Goal: Transaction & Acquisition: Purchase product/service

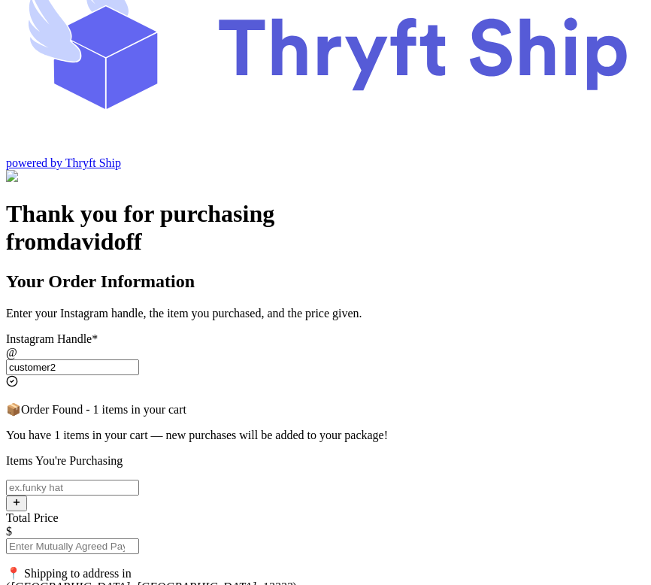
scroll to position [68, 0]
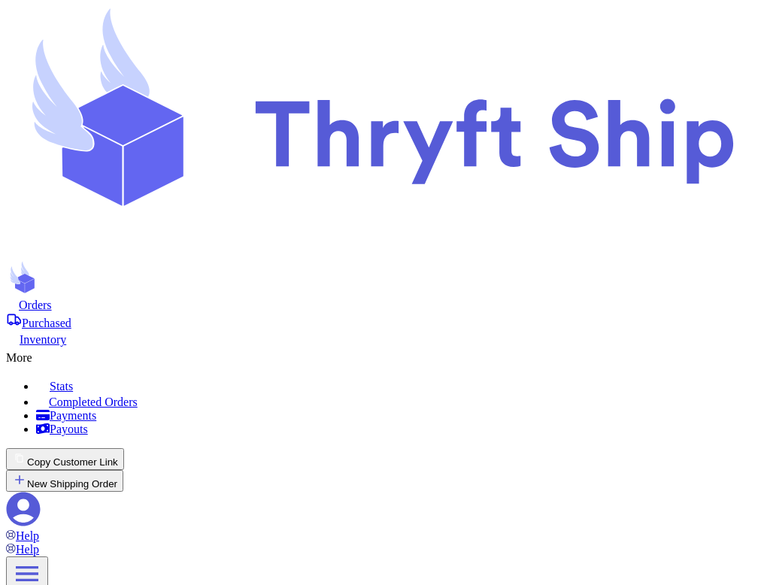
select select "paid"
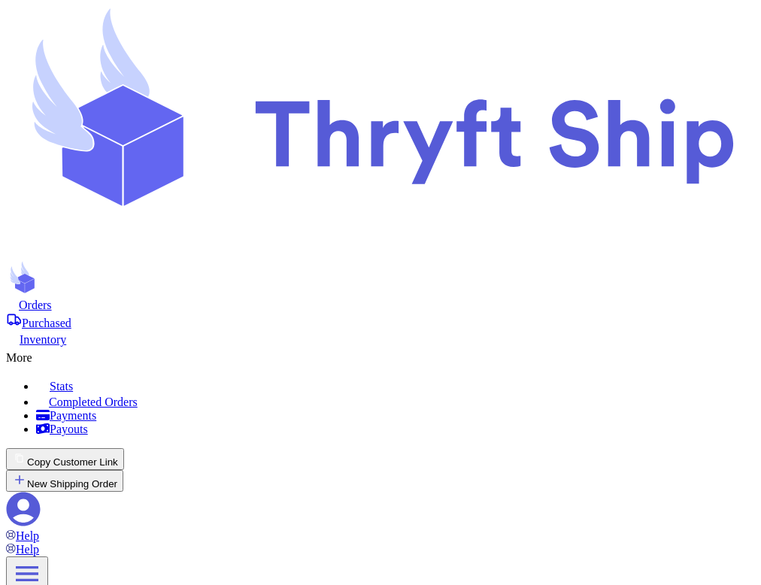
click at [41, 492] on icon at bounding box center [23, 509] width 35 height 35
checkbox input "false"
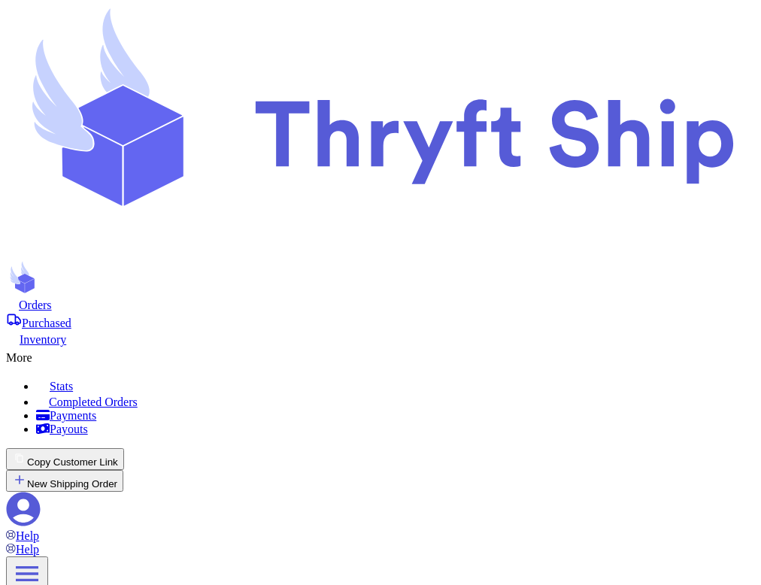
click at [52, 298] on span "Orders" at bounding box center [35, 304] width 33 height 13
select select "paid"
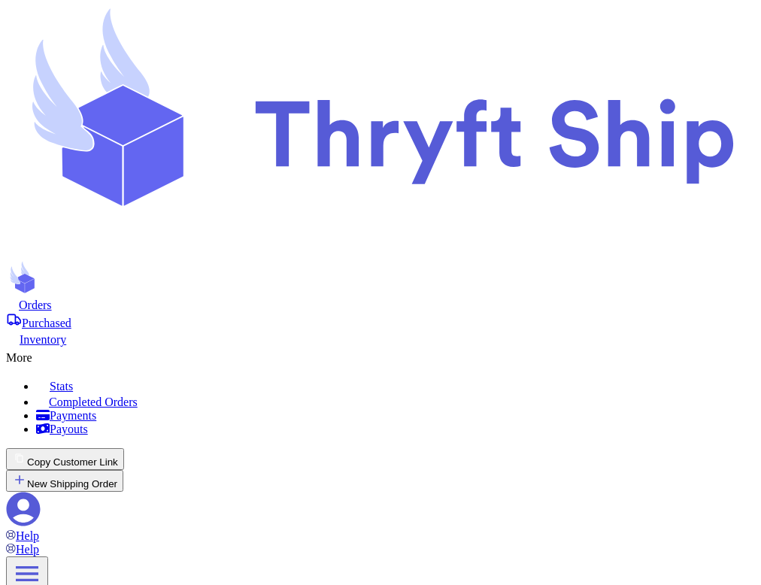
scroll to position [135, 0]
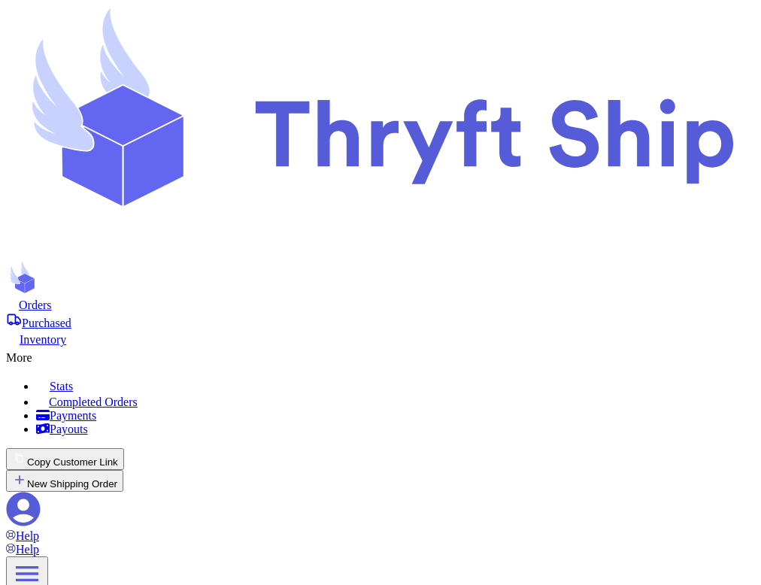
select select "paid"
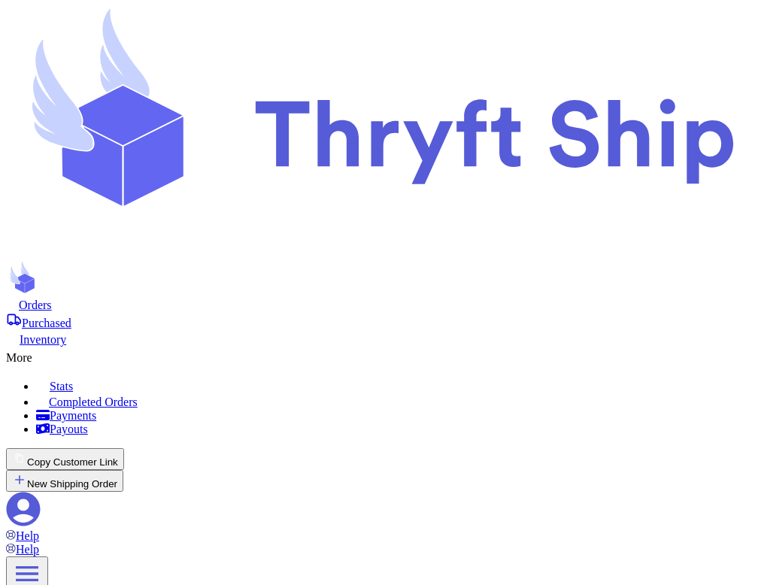
scroll to position [278, 0]
click at [41, 492] on icon at bounding box center [23, 509] width 35 height 35
click at [52, 298] on span "Orders" at bounding box center [35, 304] width 33 height 13
select select "paid"
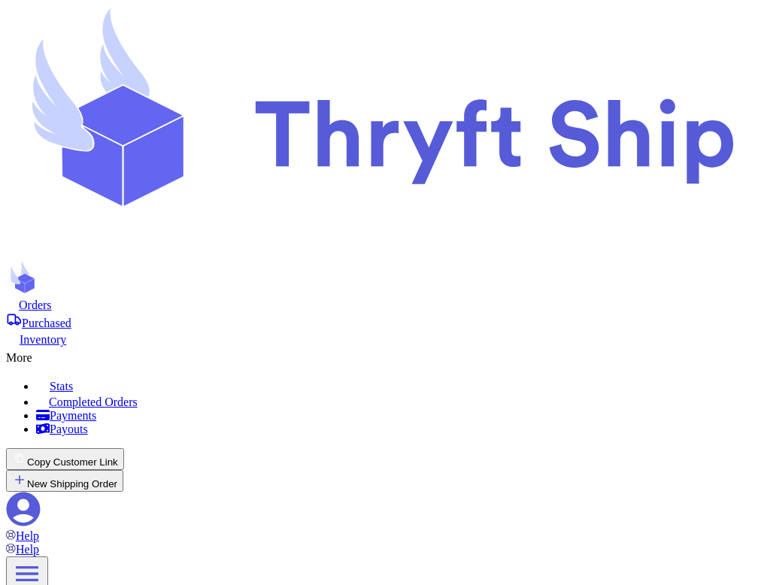
scroll to position [130, 0]
drag, startPoint x: 531, startPoint y: 354, endPoint x: 602, endPoint y: 365, distance: 71.6
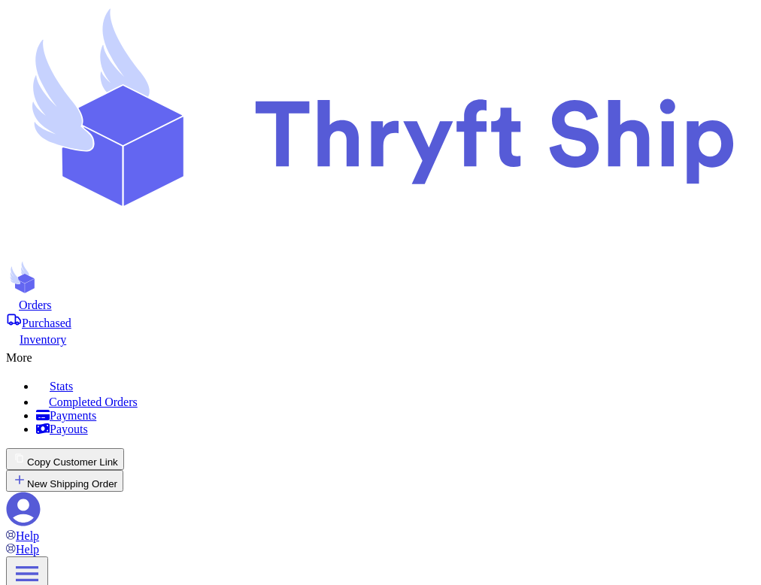
copy p "Started 16/09/2025 • Expires 14/10/2025"
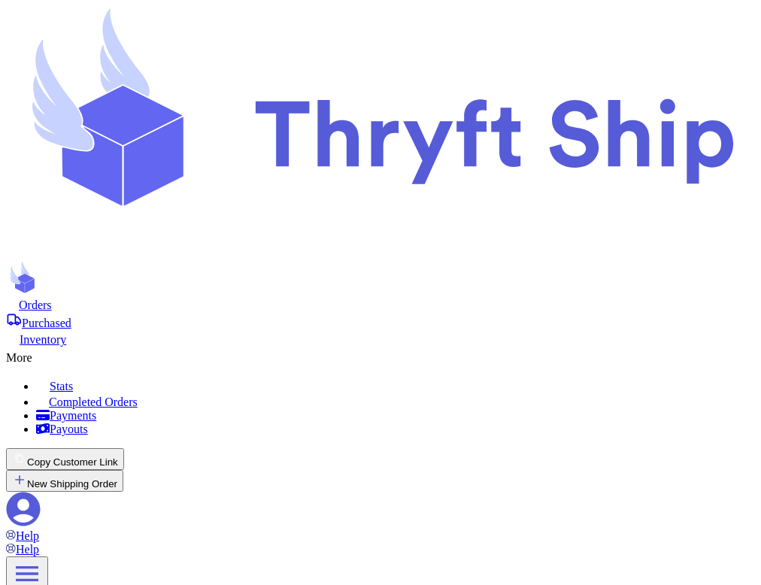
scroll to position [159, 0]
select select "paid"
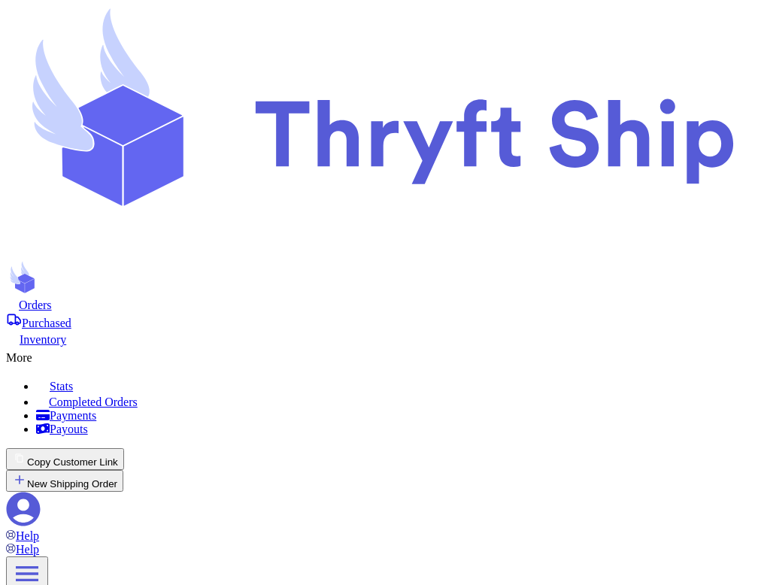
scroll to position [129, 0]
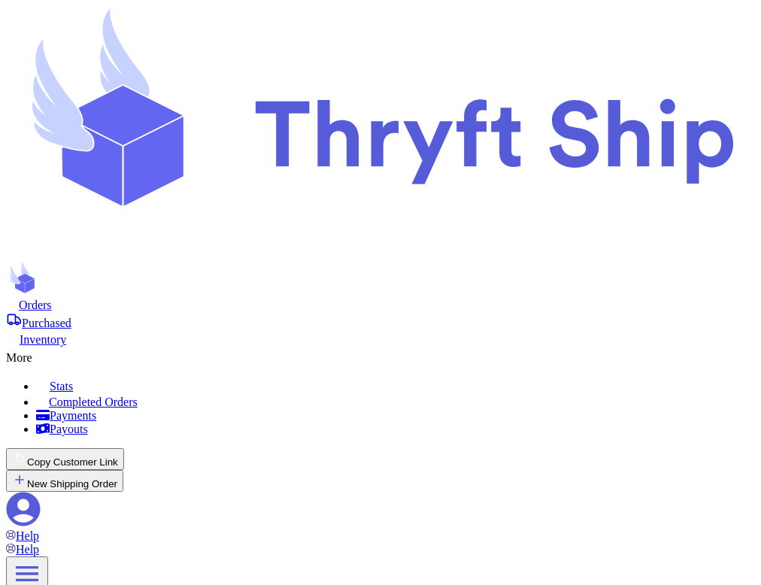
scroll to position [135, 0]
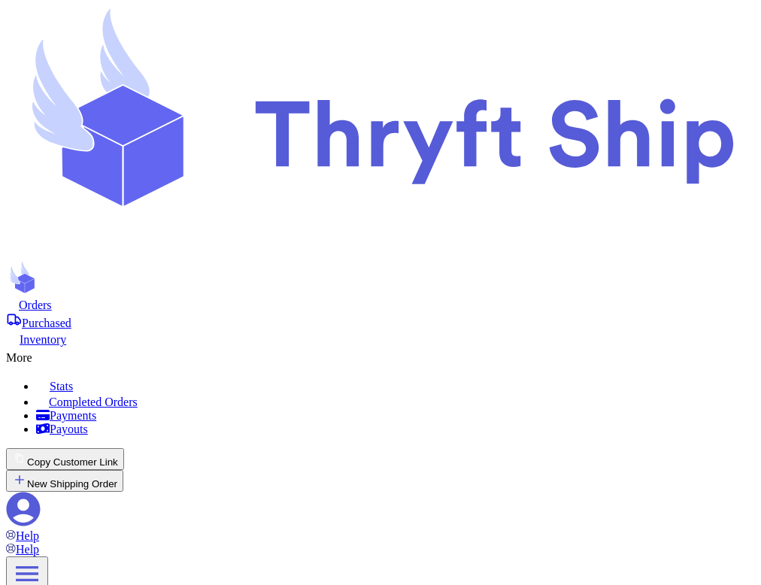
click at [41, 492] on icon at bounding box center [24, 509] width 34 height 34
checkbox input "true"
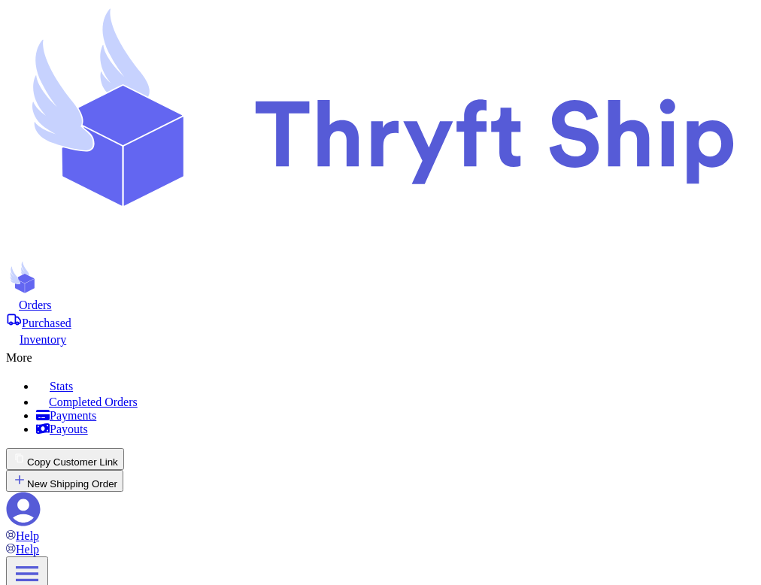
click at [52, 298] on span "Orders" at bounding box center [35, 304] width 33 height 13
select select "paid"
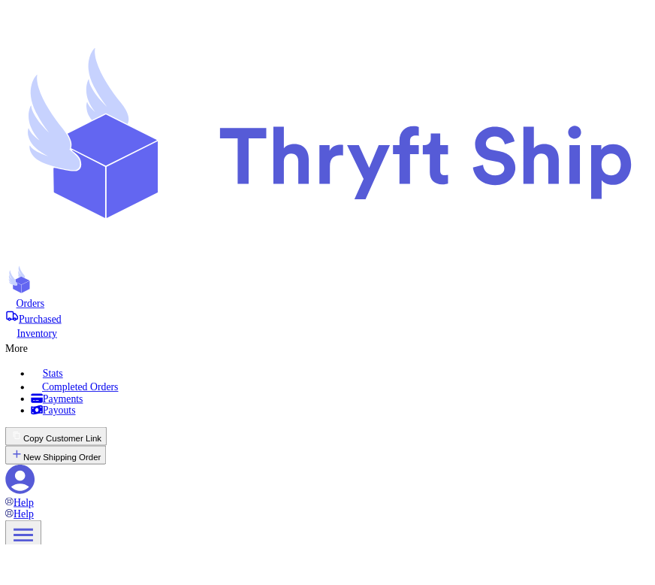
scroll to position [201, 0]
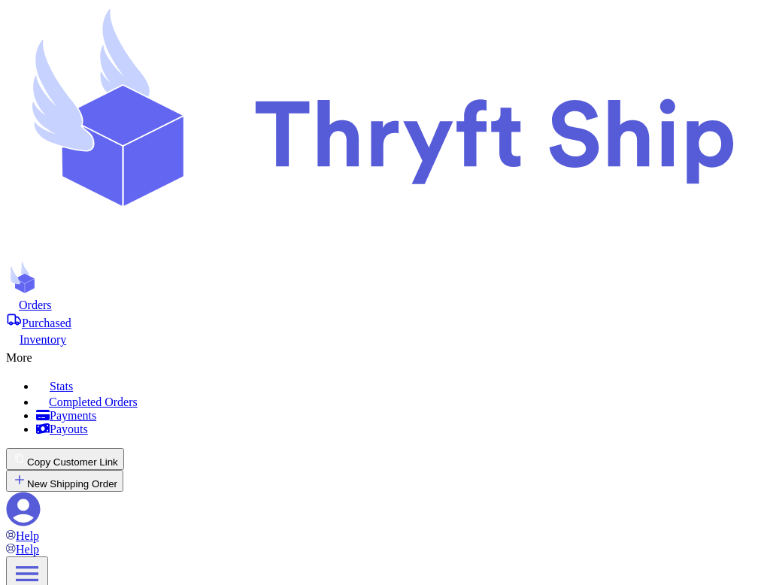
select select "paid"
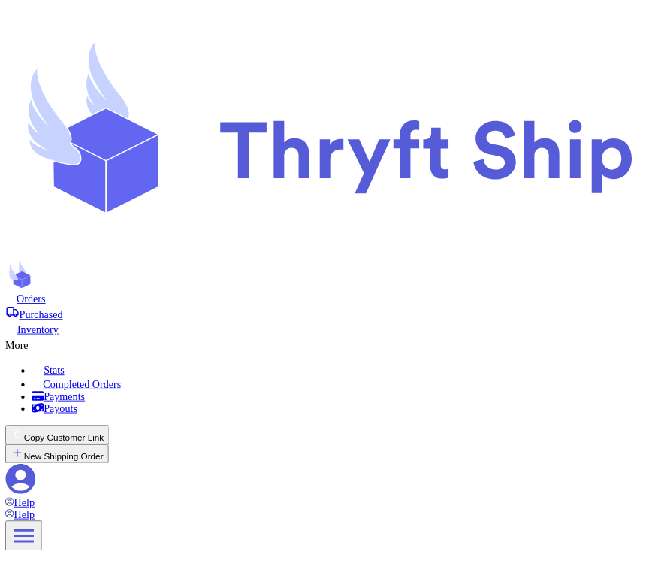
scroll to position [216, 0]
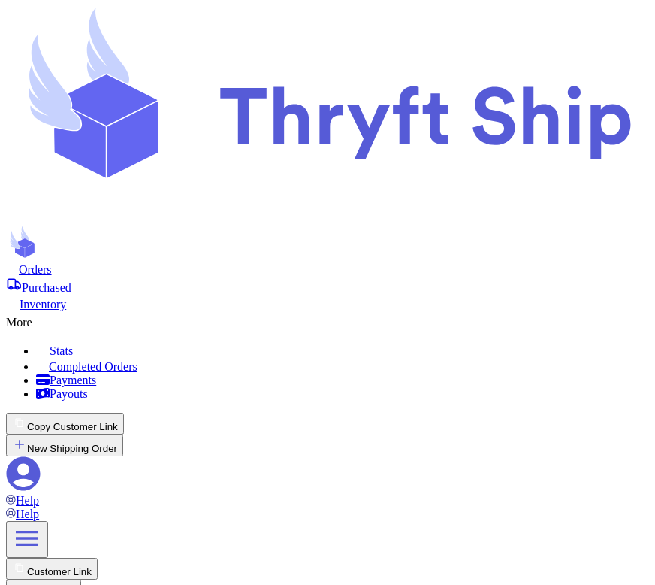
scroll to position [204, 0]
select select "paid"
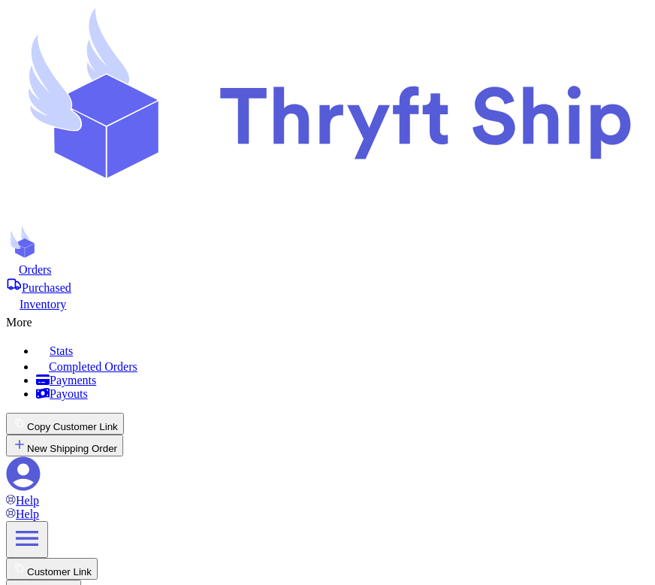
select select "paid"
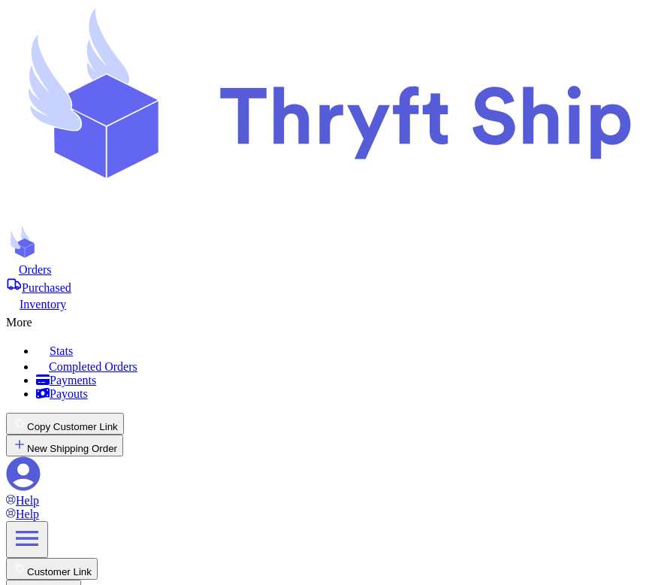
click at [41, 456] on icon at bounding box center [23, 473] width 35 height 35
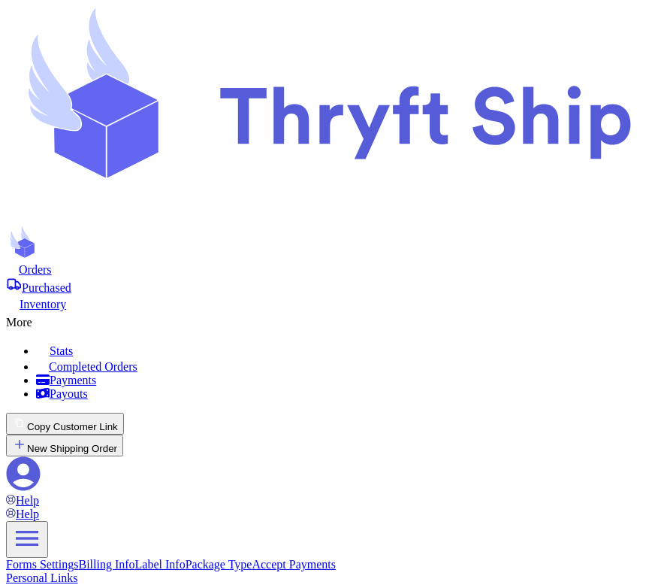
scroll to position [513, 0]
click at [52, 263] on span "Orders" at bounding box center [35, 269] width 33 height 13
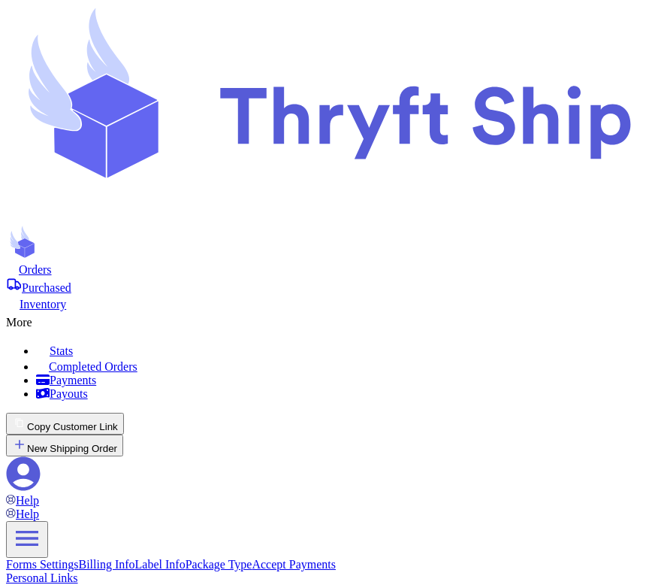
select select "paid"
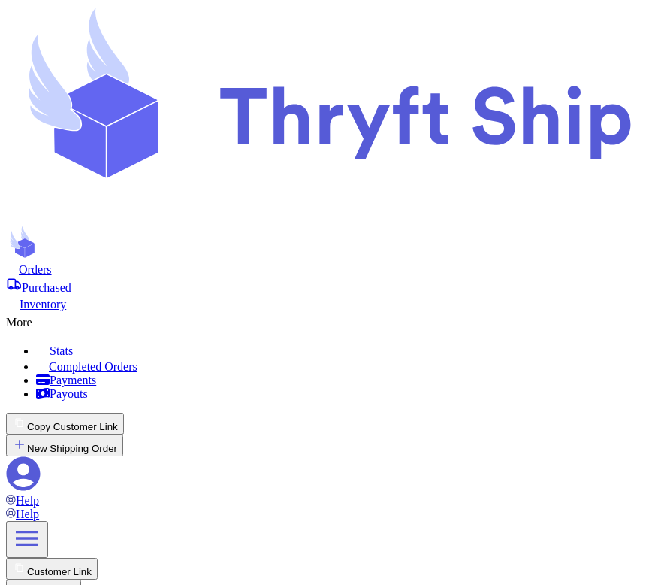
scroll to position [256, 0]
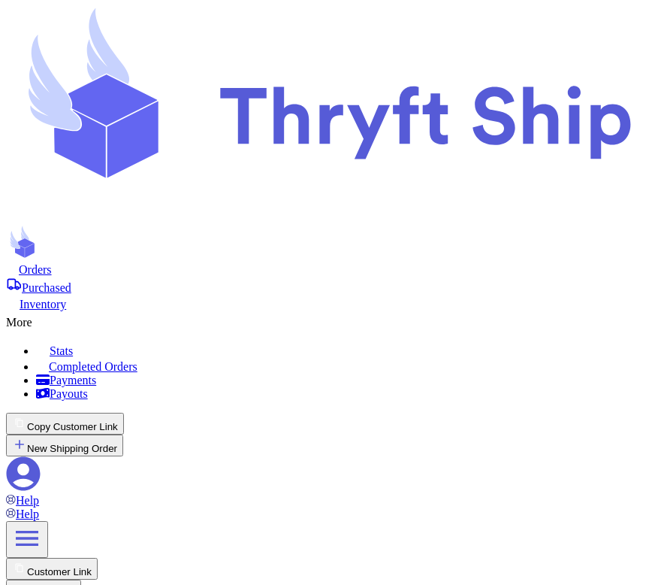
select select "paid"
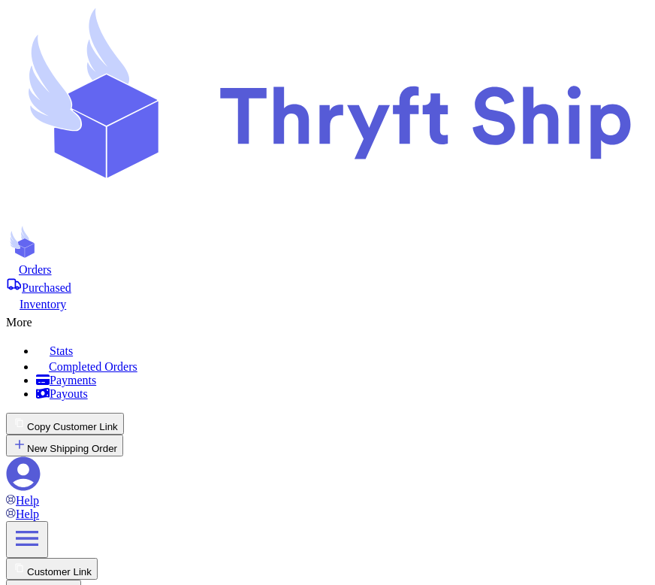
select select "paid"
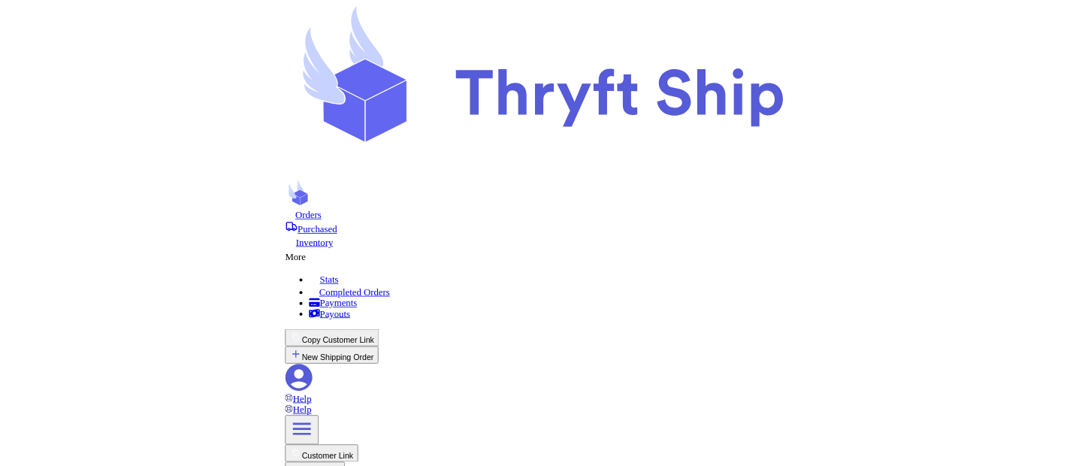
scroll to position [218, 0]
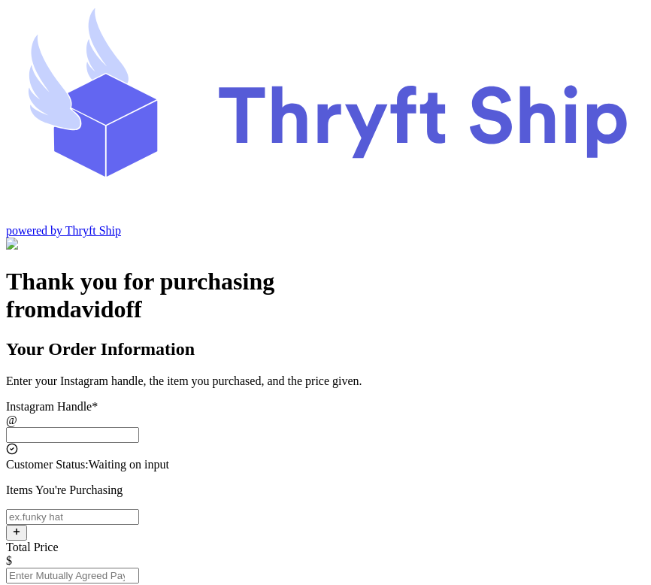
click at [139, 427] on input "Instagram Handle *" at bounding box center [72, 435] width 133 height 16
type input "customer2"
type input "[GEOGRAPHIC_DATA]"
type input "12222"
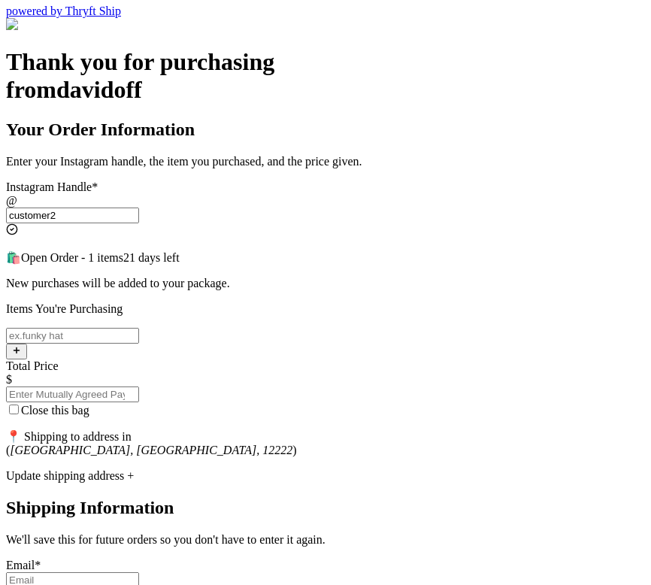
scroll to position [216, 0]
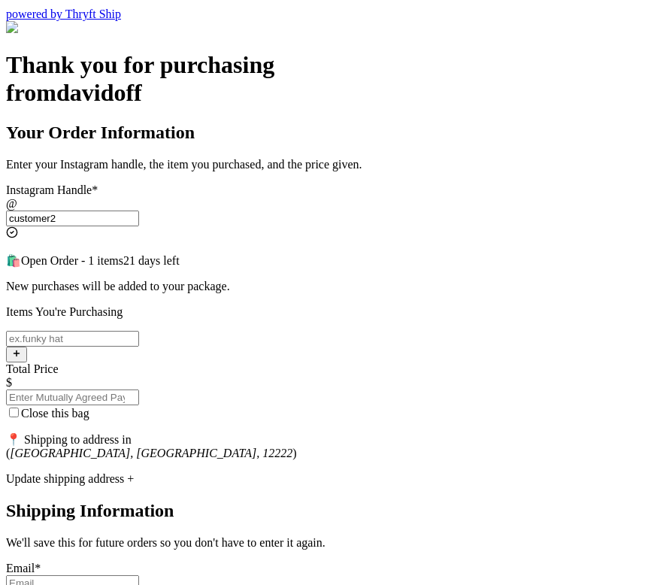
type input "customer2"
click at [139, 331] on input "Close this bag" at bounding box center [72, 339] width 133 height 16
type input "item 2"
click at [139, 389] on input "Total Price" at bounding box center [72, 397] width 133 height 16
type input "10"
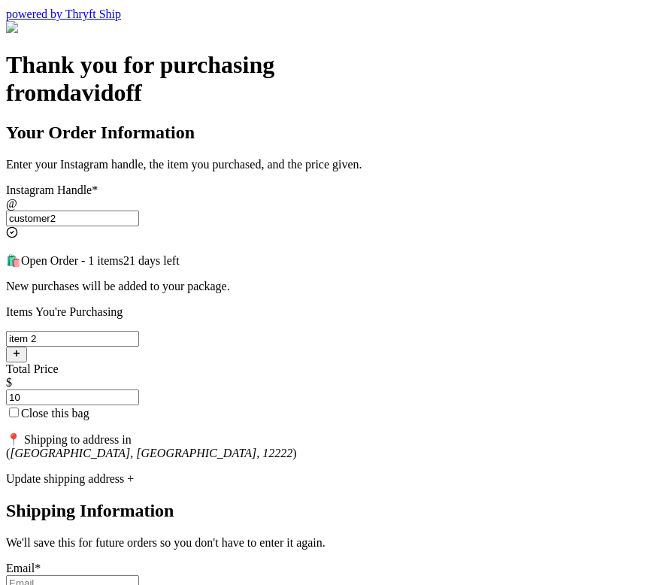
click at [19, 407] on input "Close this bag" at bounding box center [14, 412] width 10 height 10
checkbox input "true"
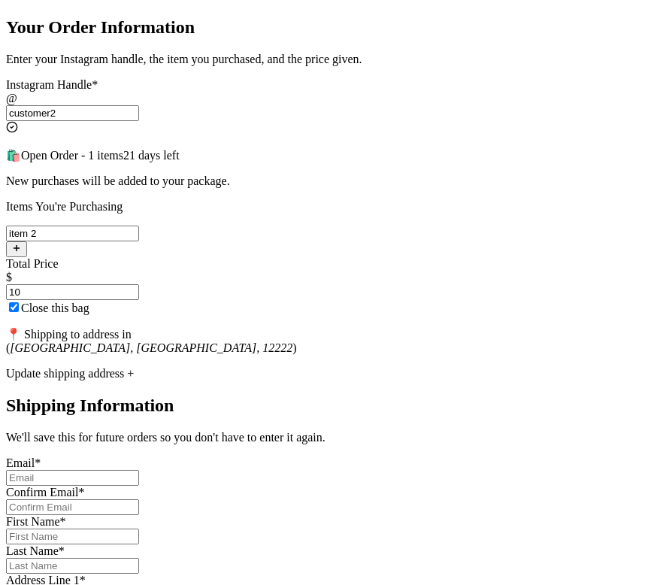
scroll to position [344, 0]
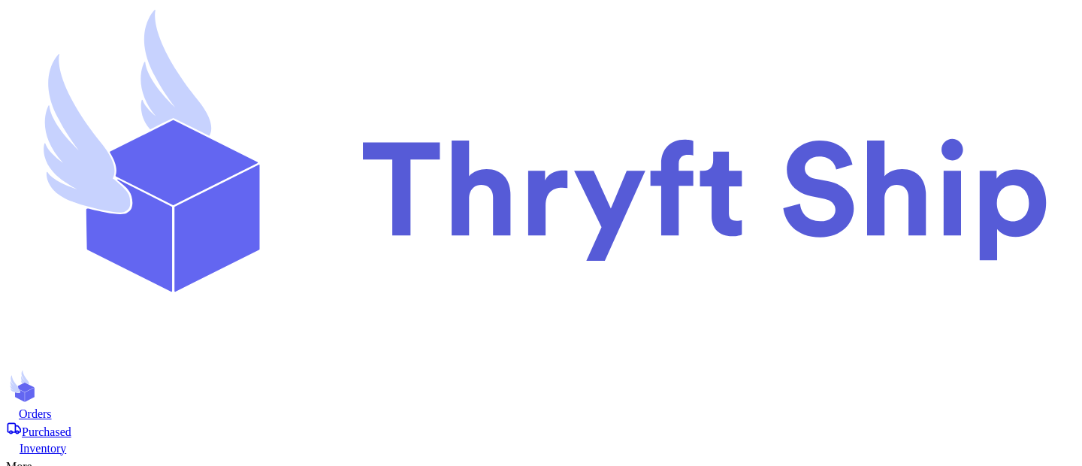
scroll to position [136, 0]
select select "paid"
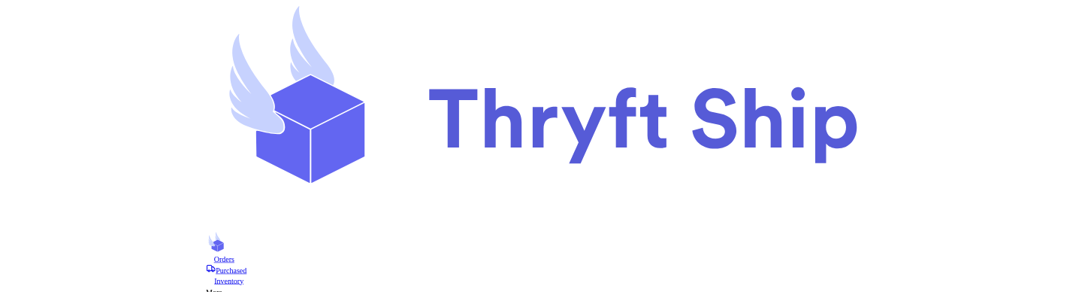
scroll to position [0, 0]
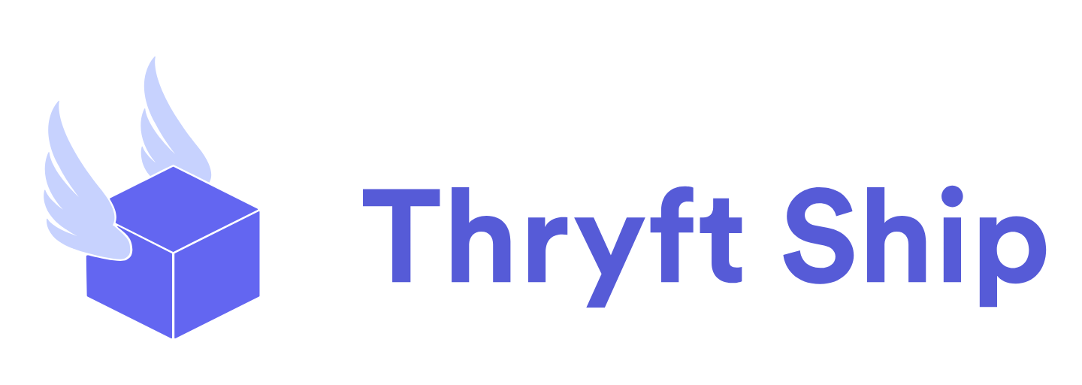
scroll to position [46, 0]
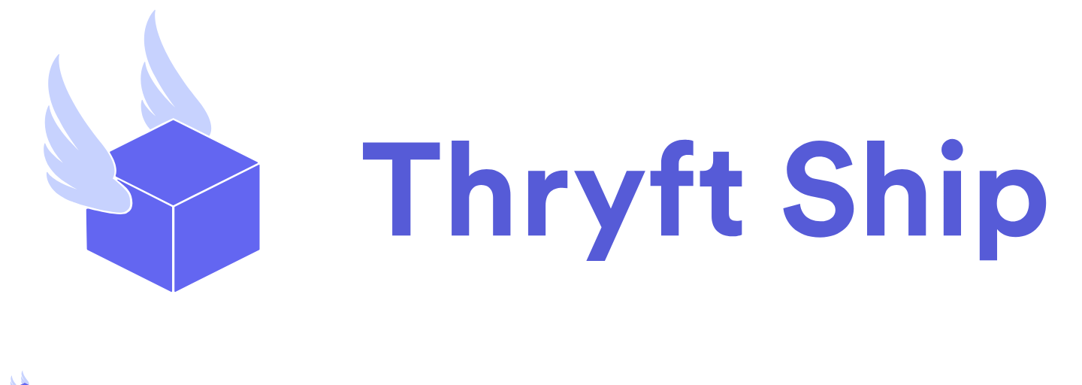
scroll to position [286, 0]
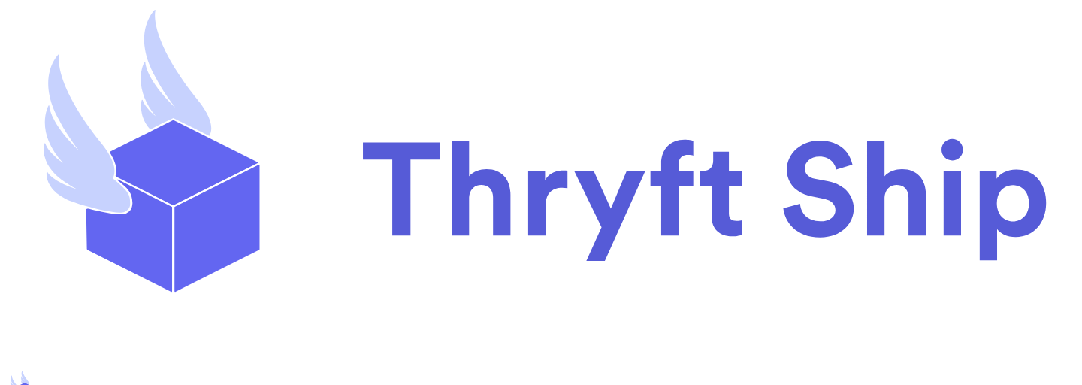
checkbox input "false"
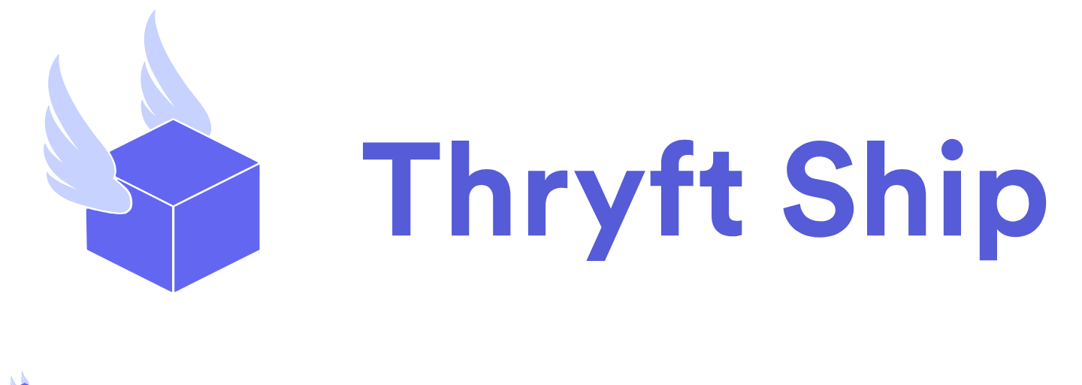
select select "paid"
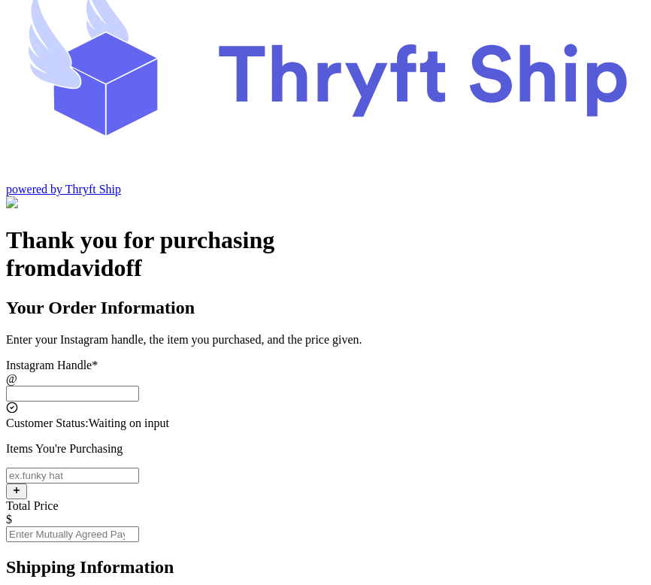
scroll to position [86, 0]
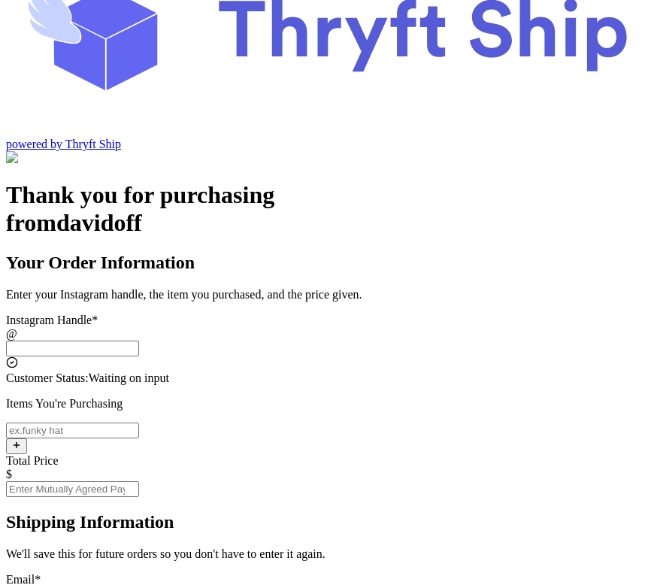
click at [139, 341] on input "Instagram Handle *" at bounding box center [72, 349] width 133 height 16
type input "customer2"
type input "[GEOGRAPHIC_DATA]"
type input "12222"
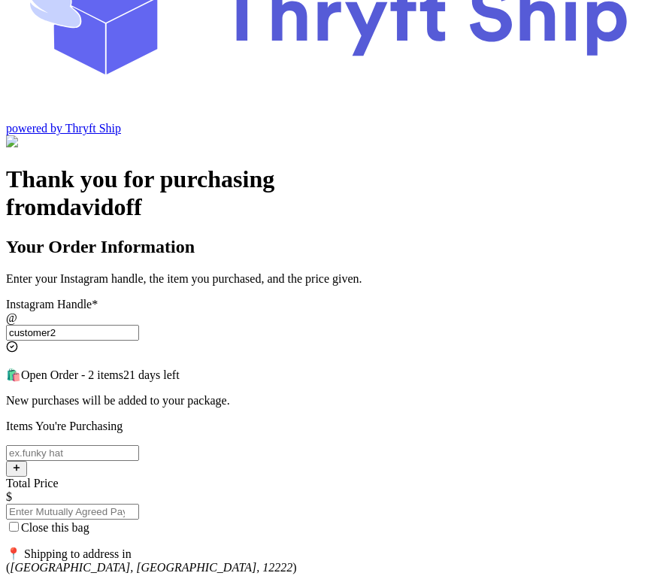
scroll to position [101, 0]
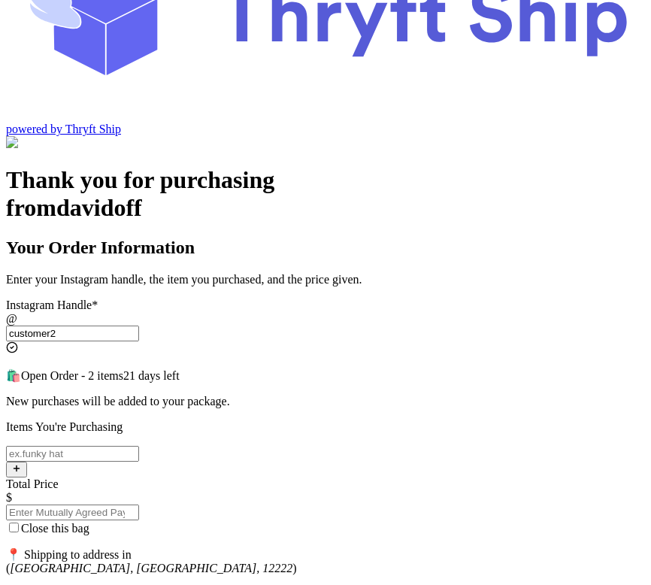
type input "customer2"
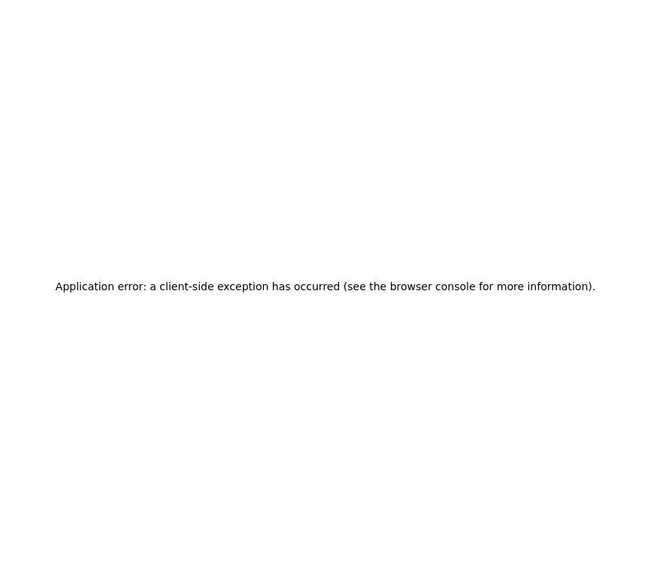
scroll to position [0, 0]
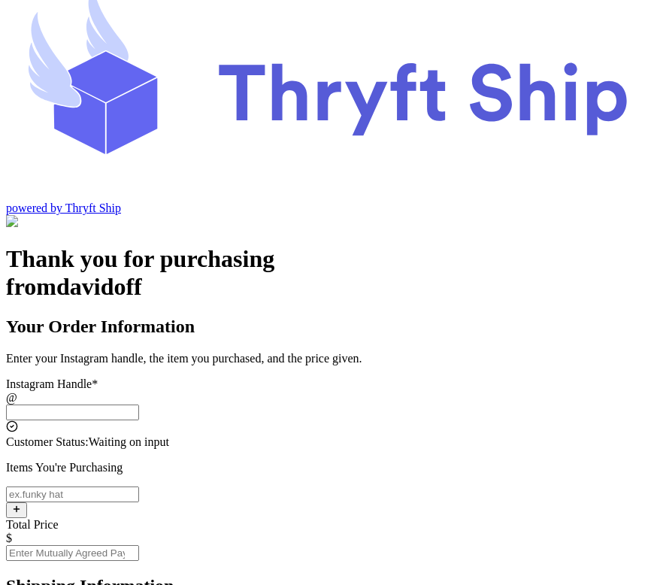
scroll to position [24, 0]
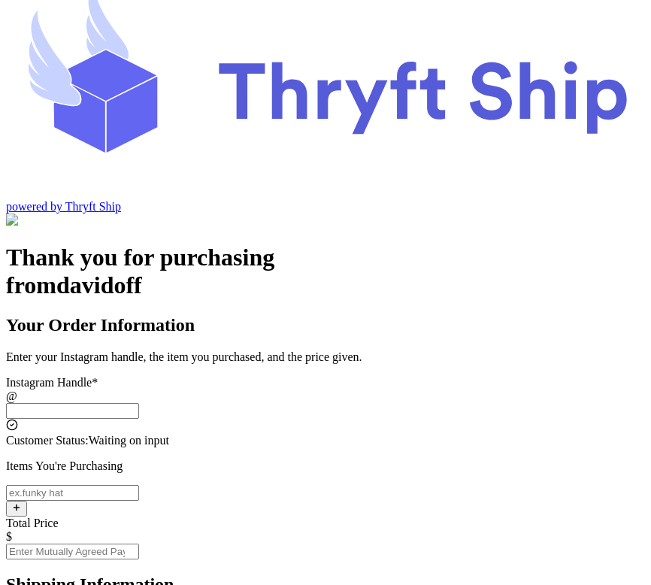
click at [139, 403] on input "Instagram Handle *" at bounding box center [72, 411] width 133 height 16
type input "customer2"
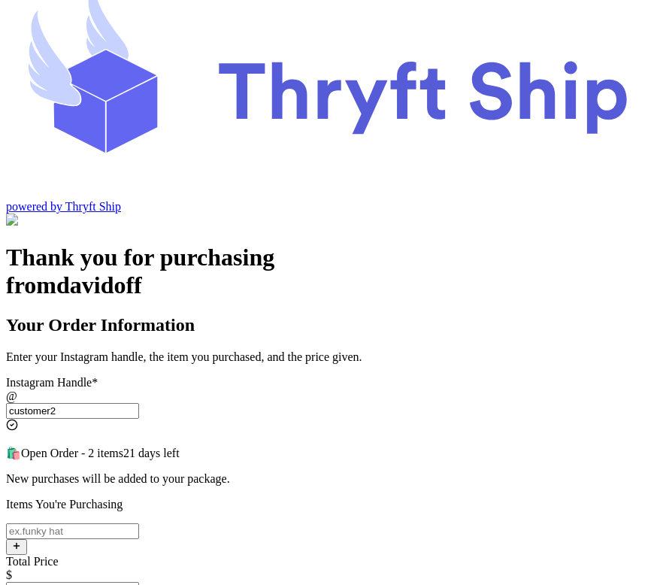
type input "[GEOGRAPHIC_DATA]"
type input "12222"
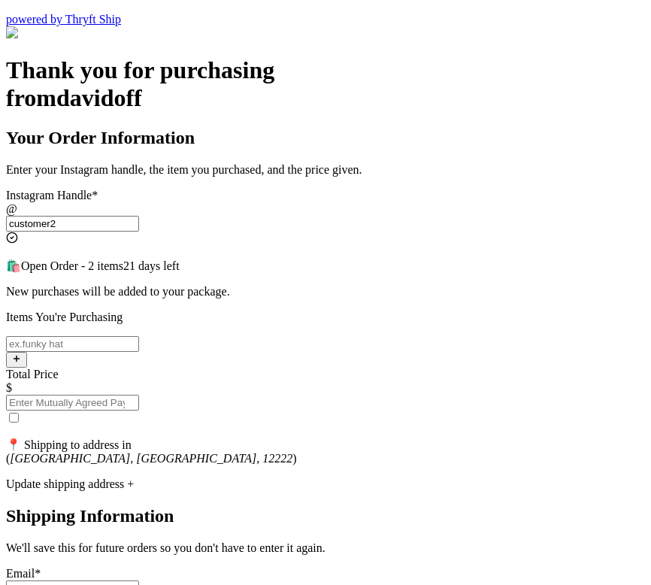
scroll to position [212, 0]
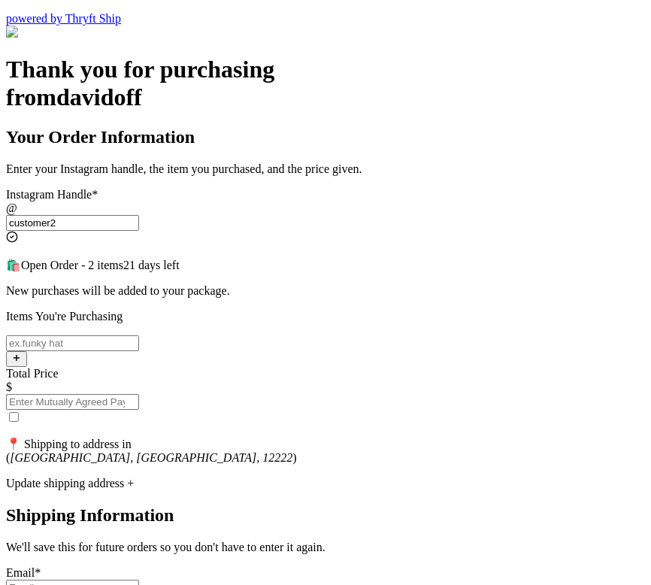
type input "customer2"
click at [21, 411] on label at bounding box center [13, 417] width 15 height 13
click at [19, 412] on input "checkbox" at bounding box center [14, 417] width 10 height 10
click at [21, 411] on label at bounding box center [13, 417] width 15 height 13
click at [19, 412] on input "checkbox" at bounding box center [14, 417] width 10 height 10
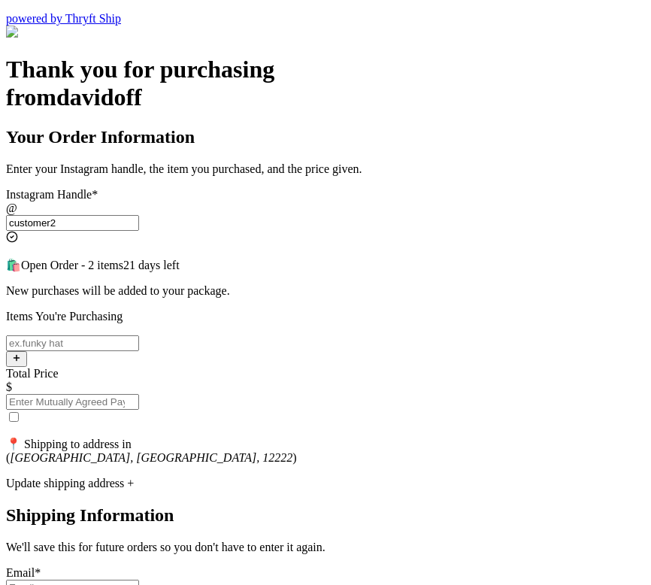
click at [21, 411] on label at bounding box center [13, 417] width 15 height 13
click at [19, 412] on input "checkbox" at bounding box center [14, 417] width 10 height 10
click at [21, 411] on label at bounding box center [13, 417] width 15 height 13
click at [19, 412] on input "checkbox" at bounding box center [14, 417] width 10 height 10
checkbox input "false"
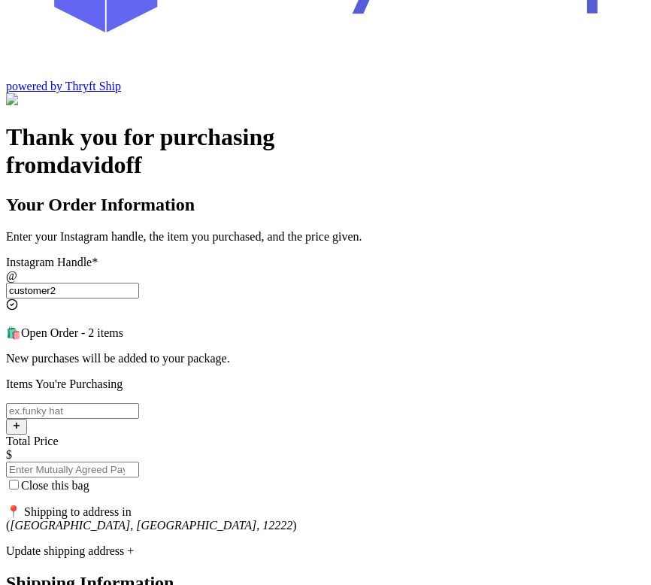
scroll to position [257, 0]
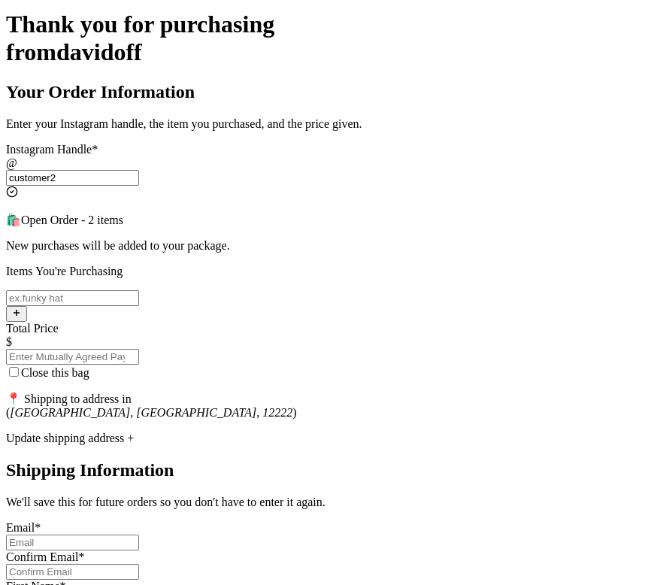
click at [89, 366] on label "Close this bag" at bounding box center [47, 372] width 83 height 13
click at [19, 367] on input "Close this bag" at bounding box center [14, 372] width 10 height 10
click at [88, 366] on label "Closing bag..." at bounding box center [47, 372] width 82 height 13
click at [19, 367] on input "Closing bag..." at bounding box center [14, 372] width 10 height 10
click at [89, 366] on label "Close this bag" at bounding box center [47, 372] width 83 height 13
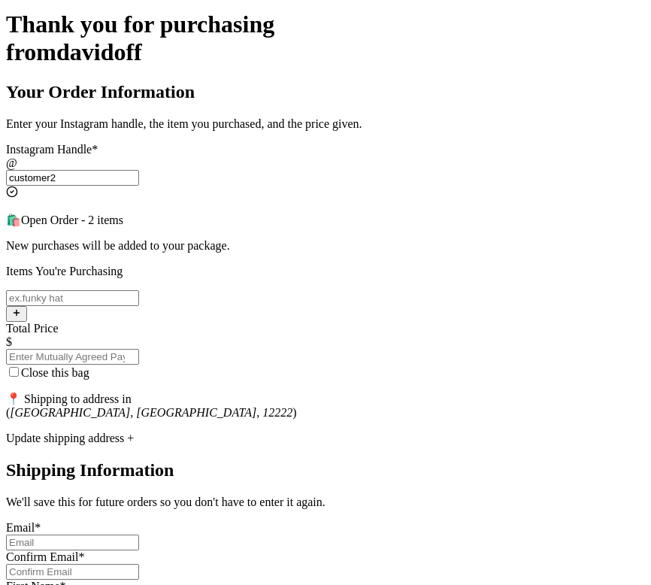
click at [19, 367] on input "Close this bag" at bounding box center [14, 372] width 10 height 10
click at [88, 366] on label "Closing bag..." at bounding box center [47, 372] width 82 height 13
click at [19, 367] on input "Closing bag..." at bounding box center [14, 372] width 10 height 10
checkbox input "false"
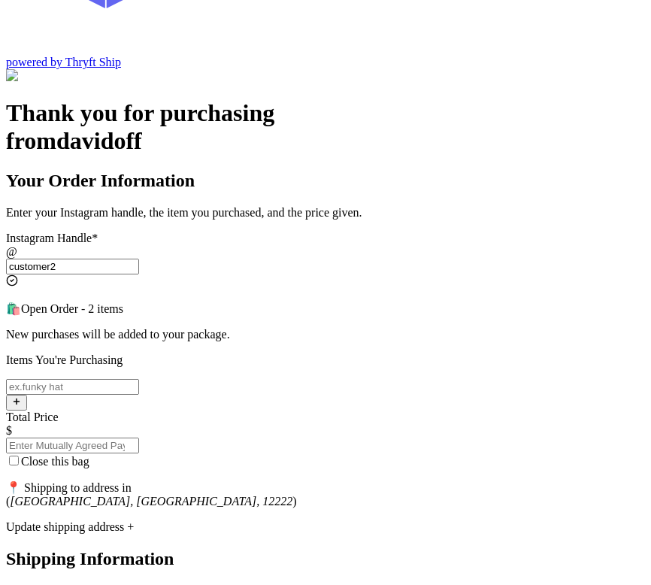
click at [89, 455] on span "Close this bag" at bounding box center [55, 461] width 68 height 13
click at [19, 456] on input "Close this bag" at bounding box center [14, 461] width 10 height 10
click at [89, 455] on label "Close this bag" at bounding box center [47, 461] width 83 height 13
click at [19, 456] on input "Close this bag" at bounding box center [14, 461] width 10 height 10
click at [89, 455] on label "Close this bag" at bounding box center [47, 461] width 83 height 13
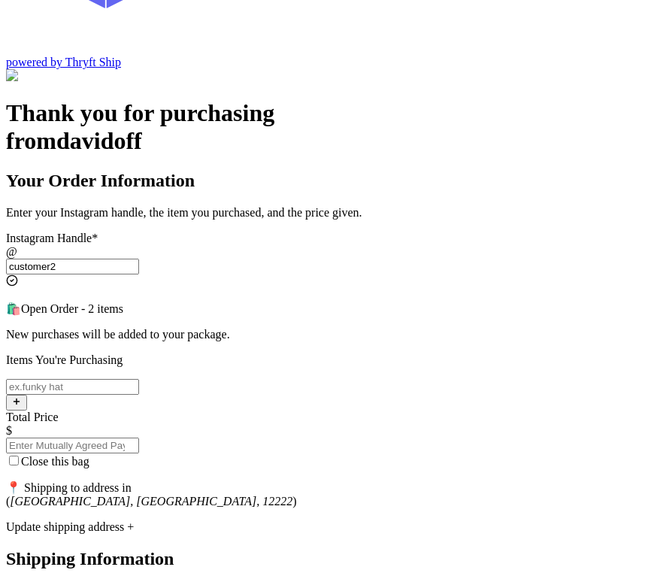
click at [19, 456] on input "Close this bag" at bounding box center [14, 461] width 10 height 10
checkbox input "true"
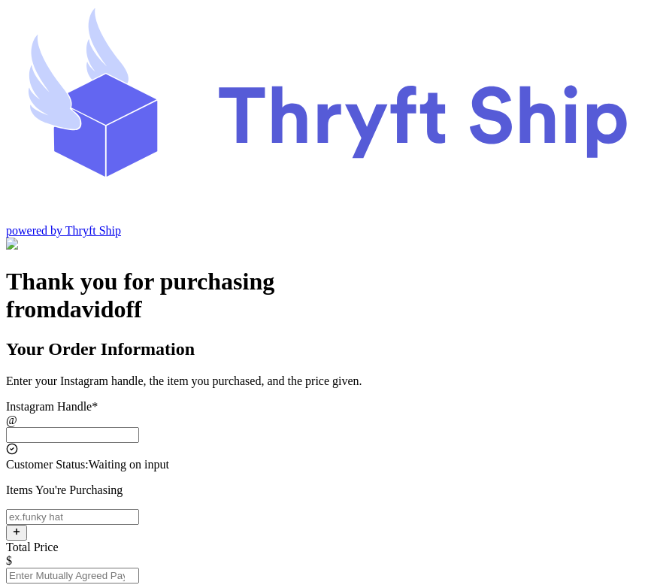
scroll to position [50, 0]
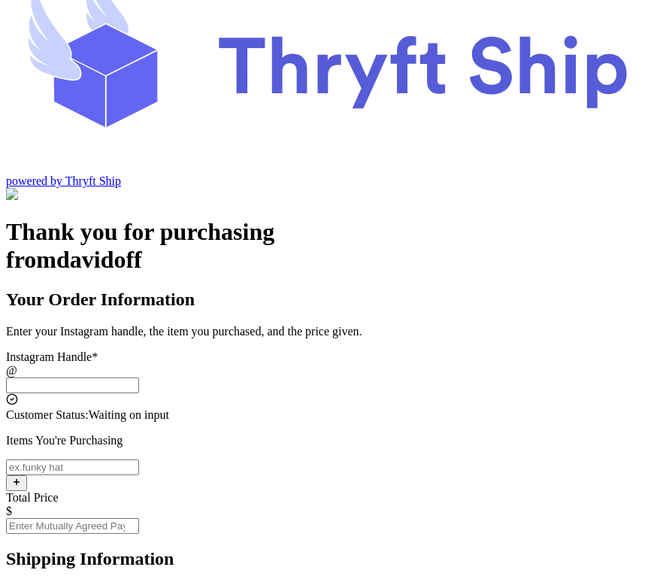
click at [139, 377] on input "Instagram Handle *" at bounding box center [72, 385] width 133 height 16
type input "customer2"
type input "[GEOGRAPHIC_DATA]"
type input "12222"
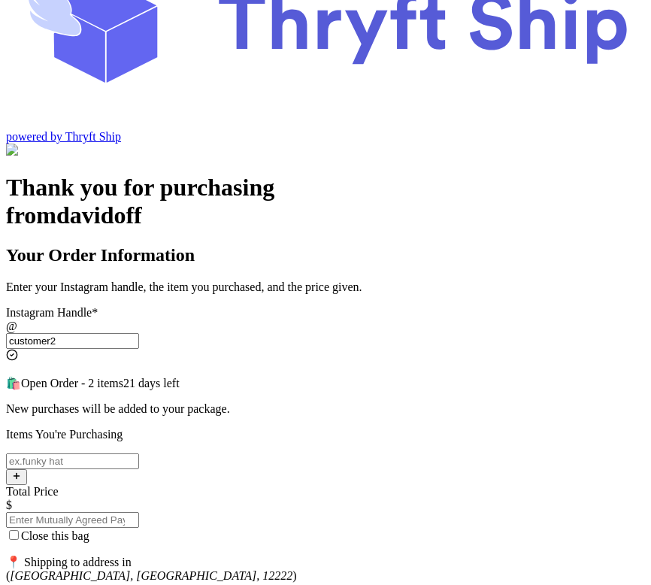
scroll to position [95, 0]
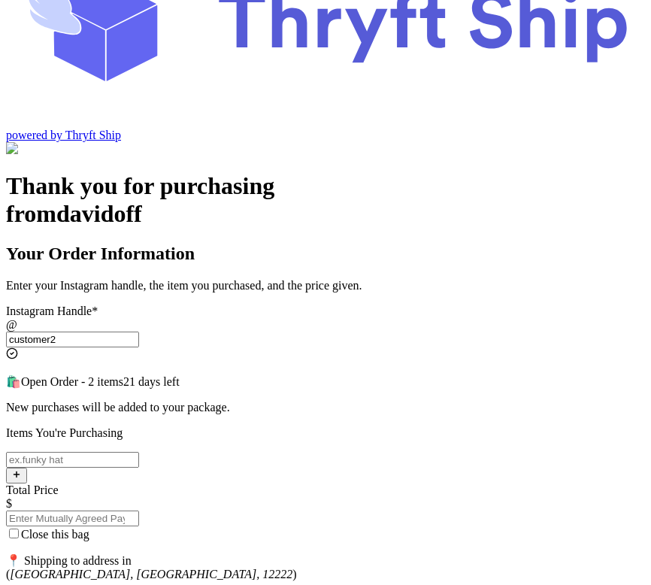
type input "customer2"
click at [89, 528] on span "Close this bag" at bounding box center [55, 534] width 68 height 13
click at [19, 528] on input "Close this bag" at bounding box center [14, 533] width 10 height 10
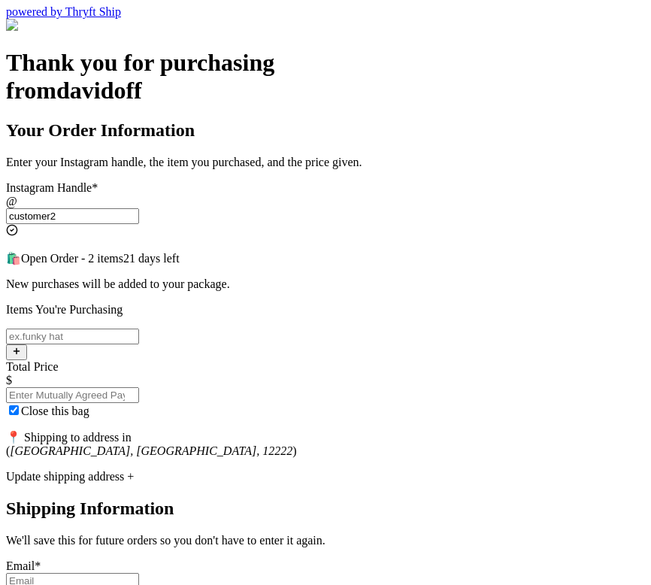
scroll to position [230, 0]
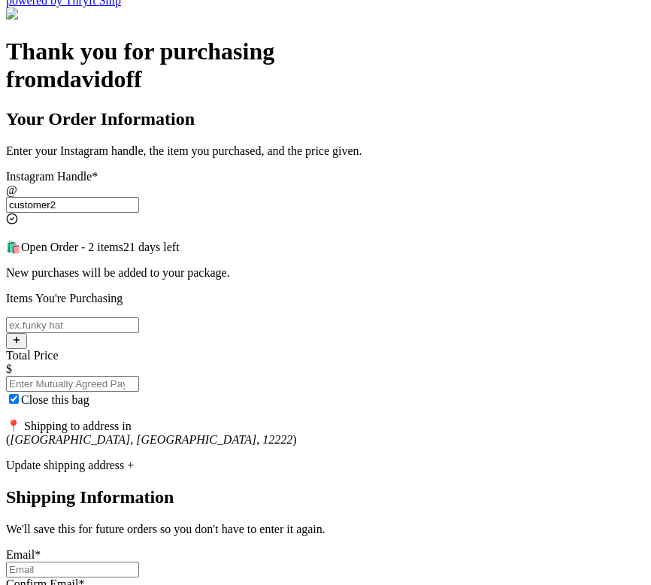
click at [89, 393] on label "Close this bag" at bounding box center [47, 399] width 83 height 13
click at [19, 394] on input "Close this bag" at bounding box center [14, 399] width 10 height 10
click at [89, 393] on label "Close this bag" at bounding box center [47, 399] width 83 height 13
click at [19, 394] on input "Close this bag" at bounding box center [14, 399] width 10 height 10
checkbox input "true"
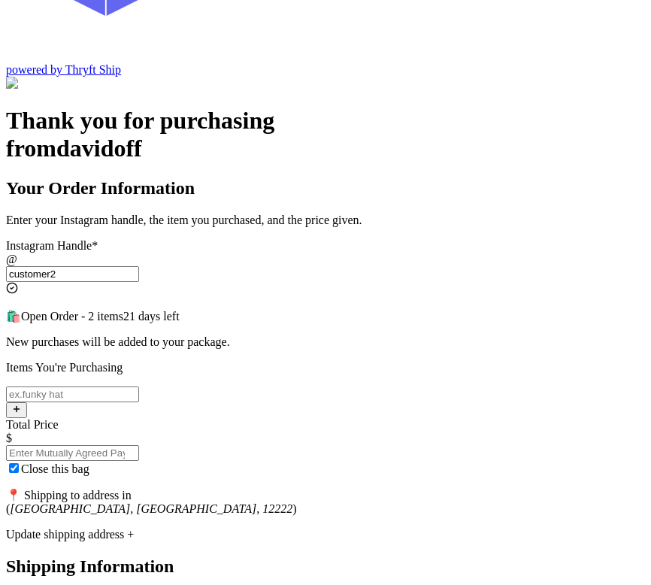
scroll to position [131, 0]
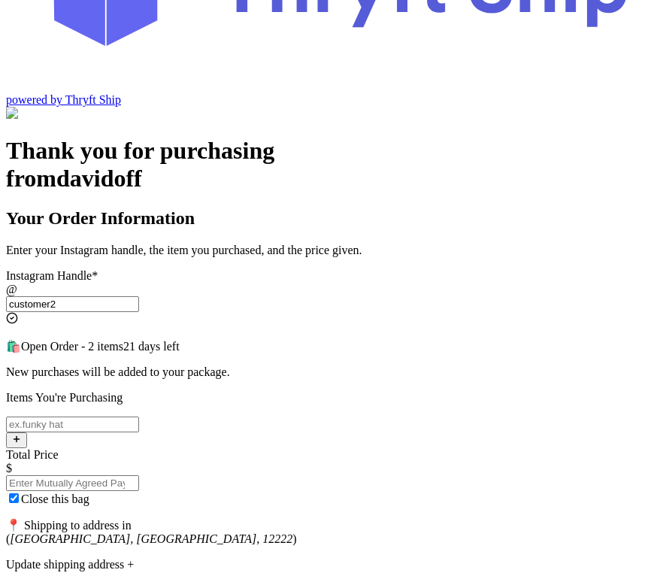
click at [139, 416] on input "Close this bag" at bounding box center [72, 424] width 133 height 16
type input "item104"
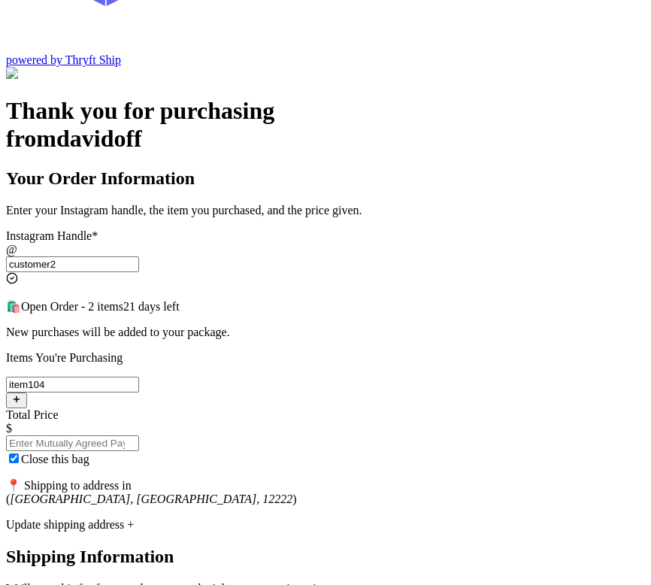
click at [139, 435] on input "Total Price" at bounding box center [72, 443] width 133 height 16
type input "10"
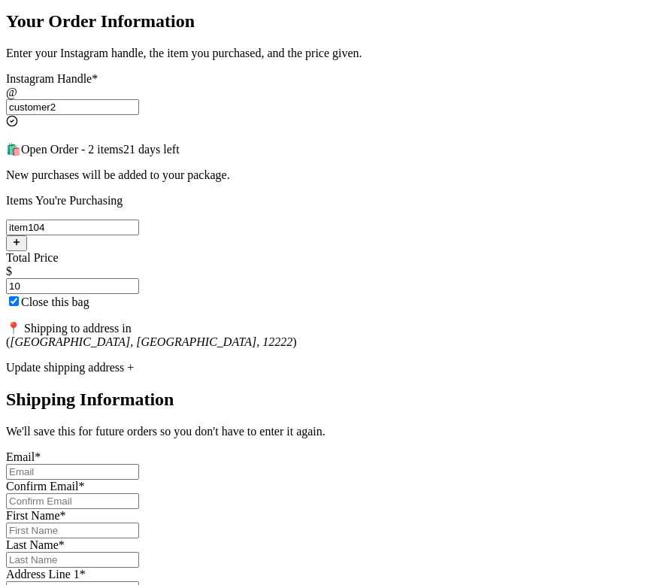
scroll to position [332, 0]
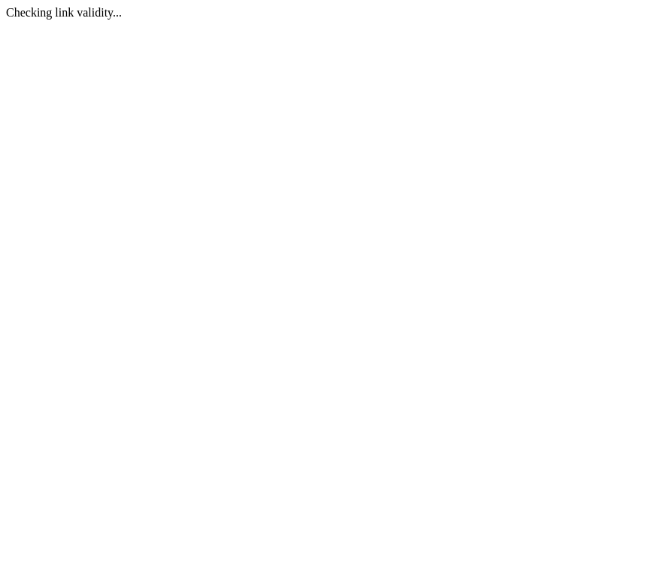
scroll to position [0, 0]
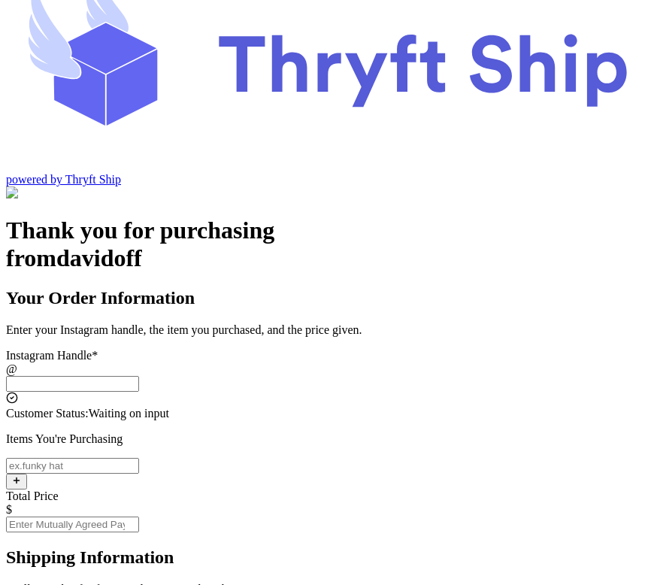
scroll to position [53, 0]
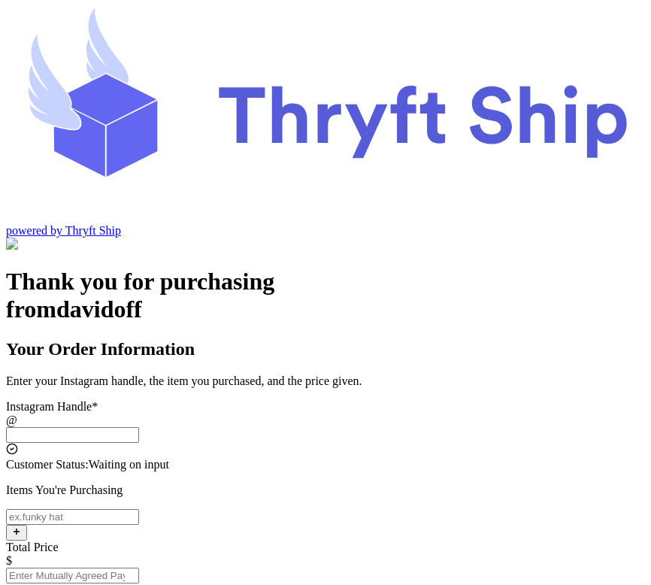
scroll to position [53, 0]
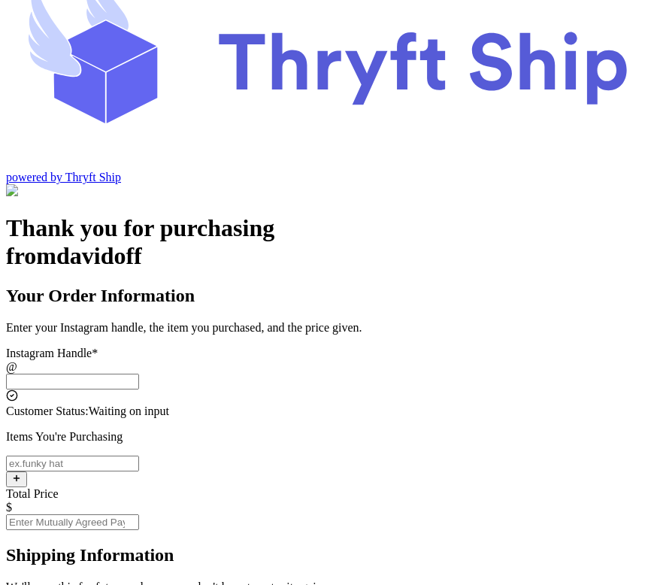
click at [139, 374] on input "Instagram Handle *" at bounding box center [72, 382] width 133 height 16
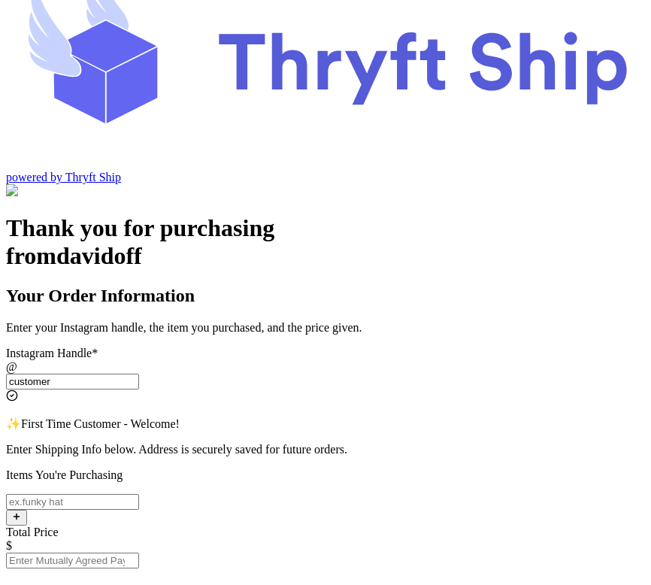
type input "customer2"
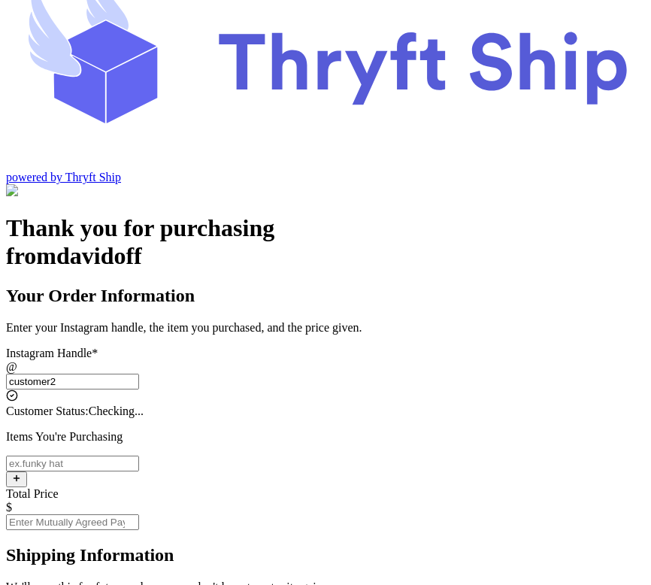
type input "[GEOGRAPHIC_DATA]"
type input "12222"
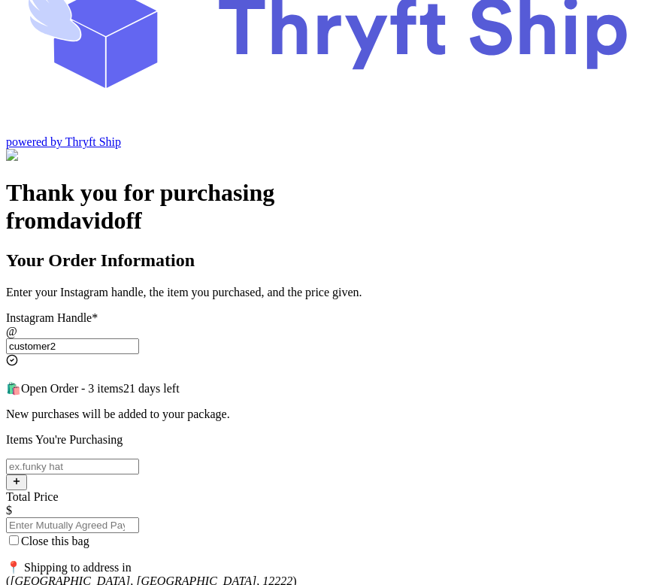
scroll to position [94, 0]
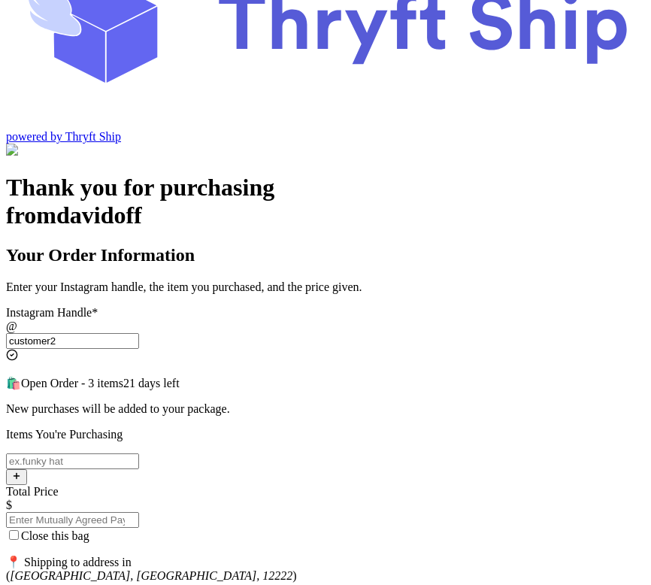
type input "customer2"
click at [19, 530] on input "Close this bag" at bounding box center [14, 535] width 10 height 10
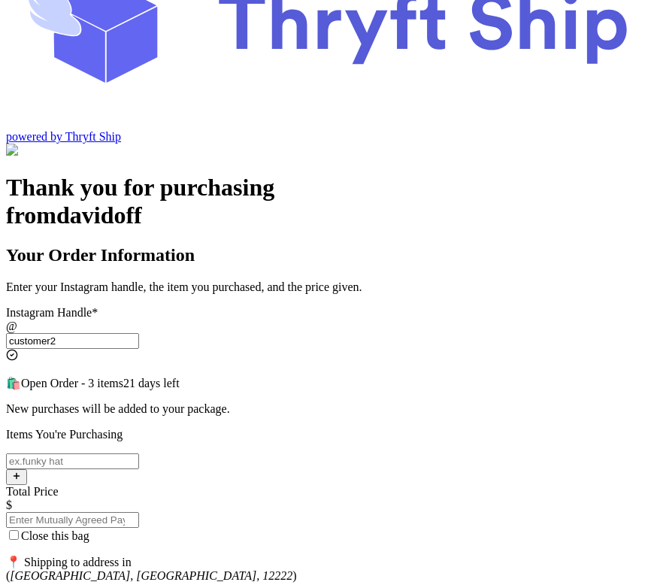
click at [19, 530] on input "Close this bag" at bounding box center [14, 535] width 10 height 10
checkbox input "true"
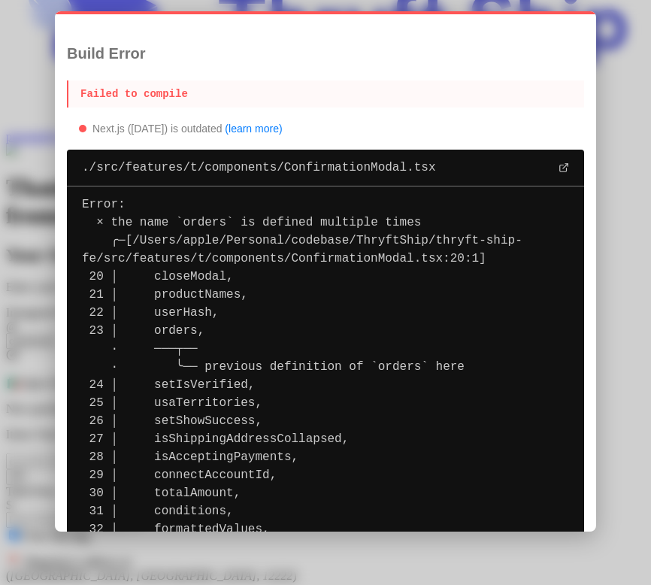
scroll to position [5, 0]
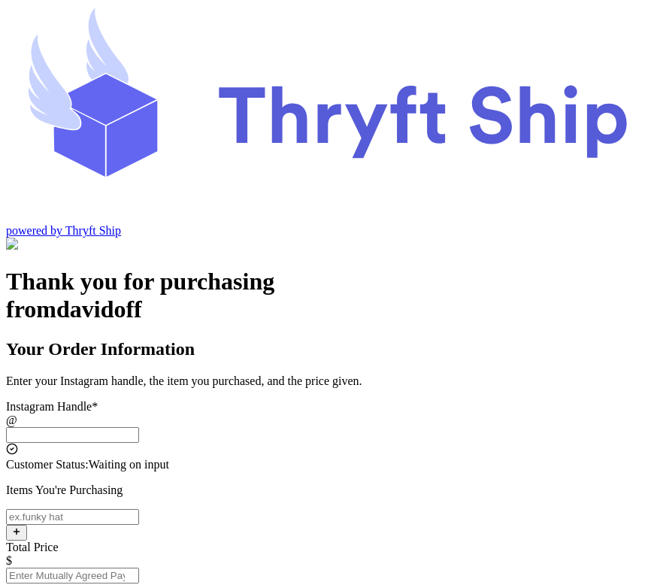
click at [139, 427] on input "Instagram Handle *" at bounding box center [72, 435] width 133 height 16
type input "customer2"
type input "[GEOGRAPHIC_DATA]"
type input "12222"
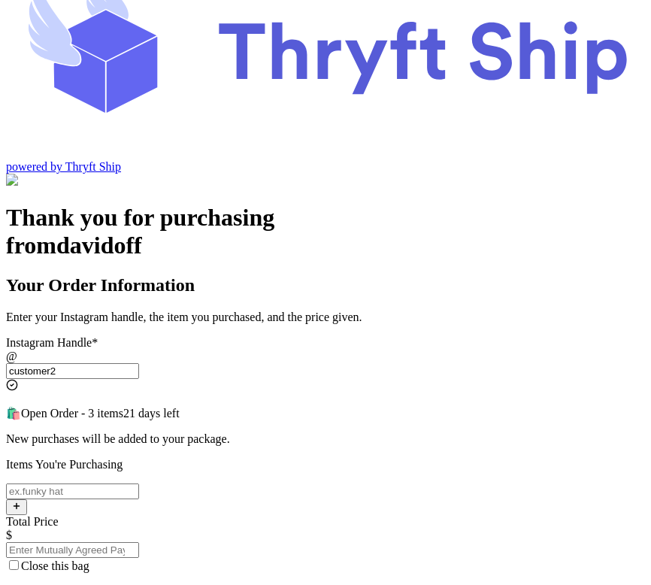
scroll to position [86, 0]
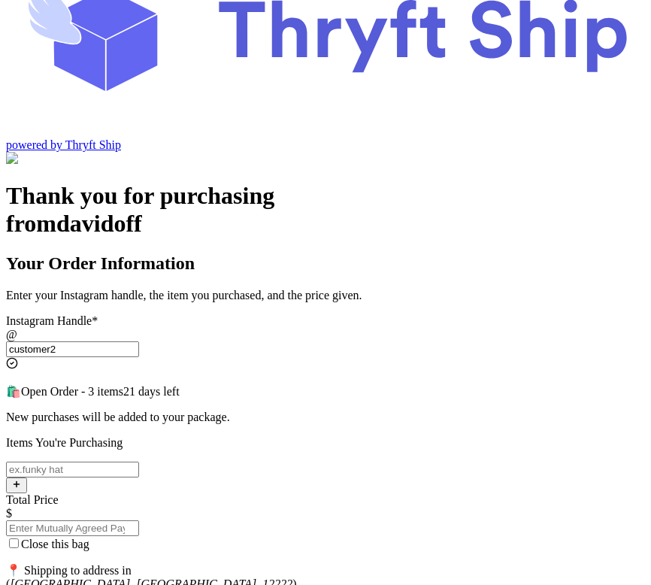
type input "customer2"
click at [19, 538] on input "Close this bag" at bounding box center [14, 543] width 10 height 10
checkbox input "true"
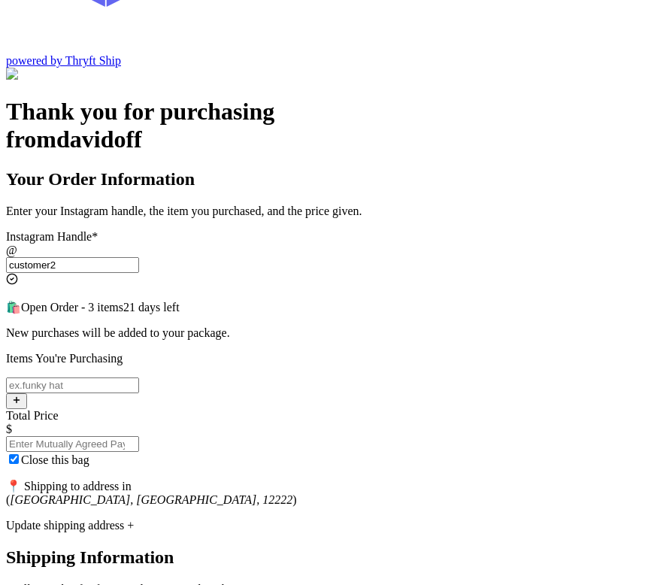
scroll to position [175, 0]
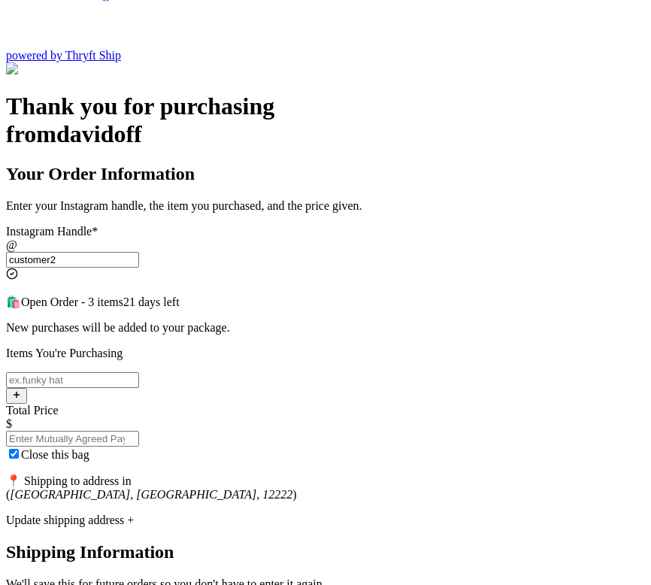
click at [139, 372] on input "Close this bag" at bounding box center [72, 380] width 133 height 16
type input "item104"
click at [139, 431] on input "Total Price" at bounding box center [72, 439] width 133 height 16
type input "10"
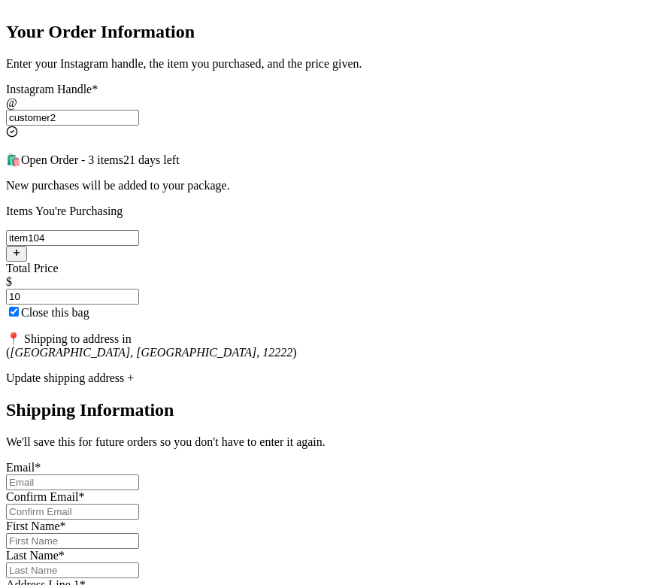
scroll to position [319, 0]
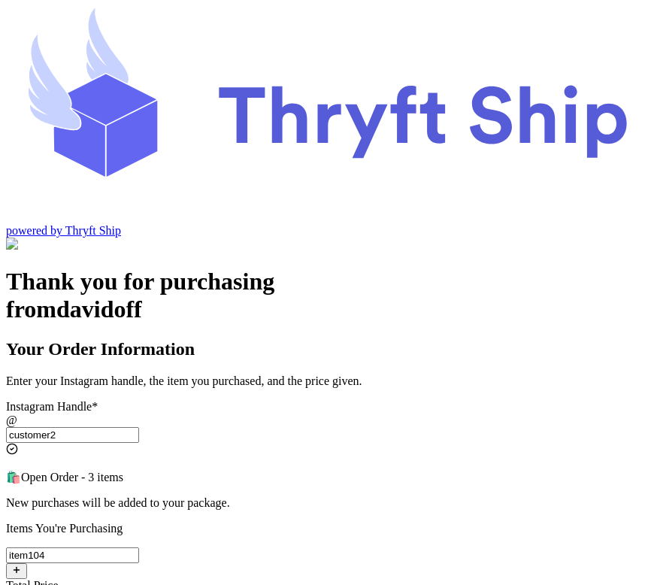
scroll to position [75, 0]
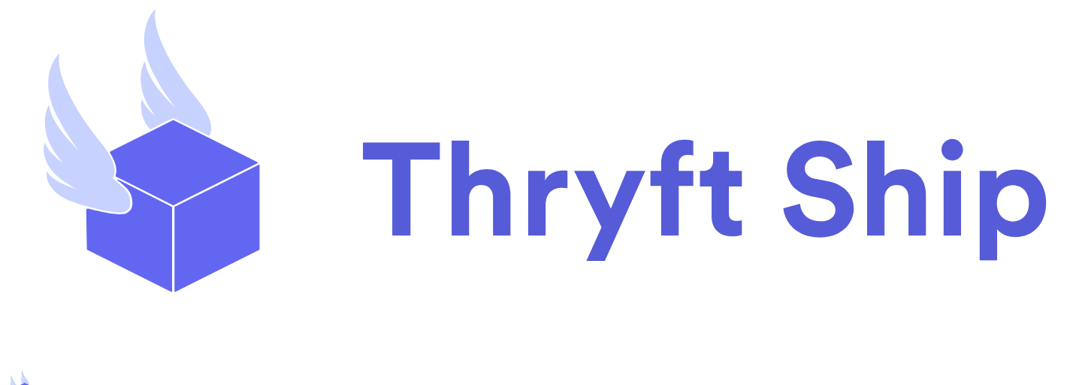
scroll to position [169, 0]
select select "paid"
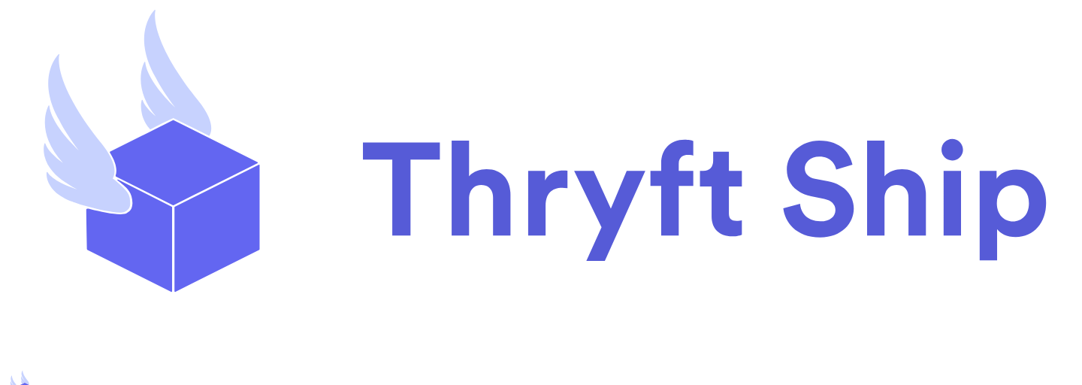
select select "paid"
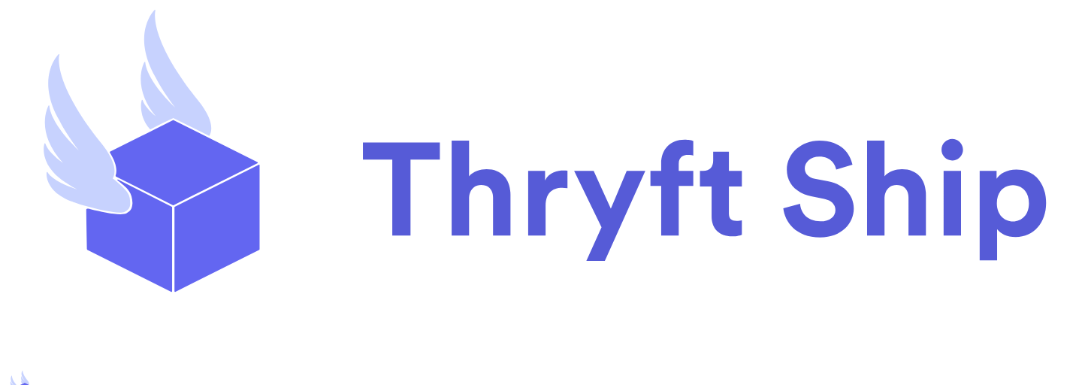
scroll to position [564, 0]
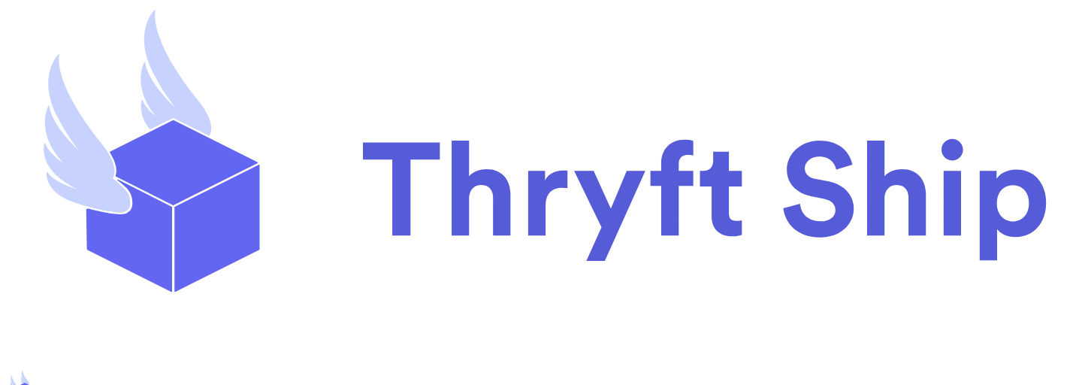
checkbox input "true"
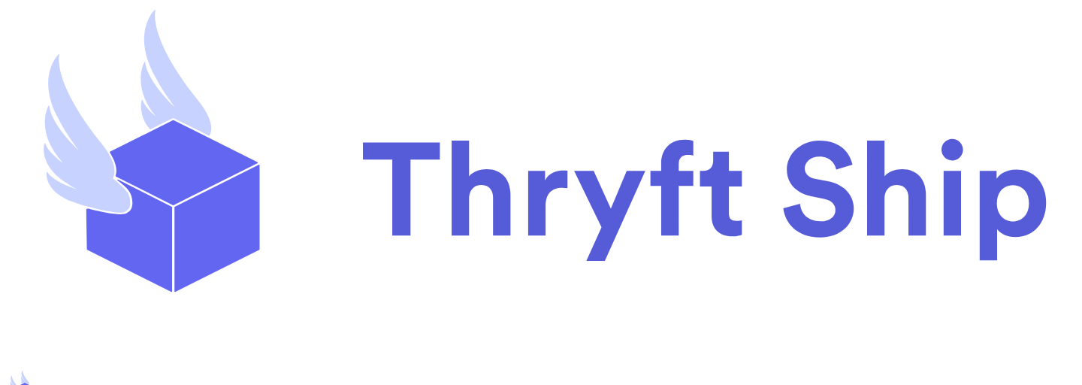
scroll to position [658, 0]
select select "paid"
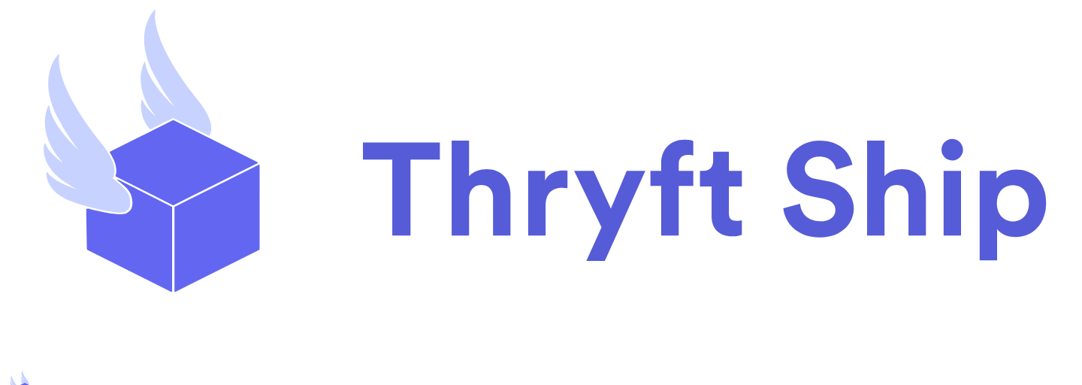
scroll to position [256, 0]
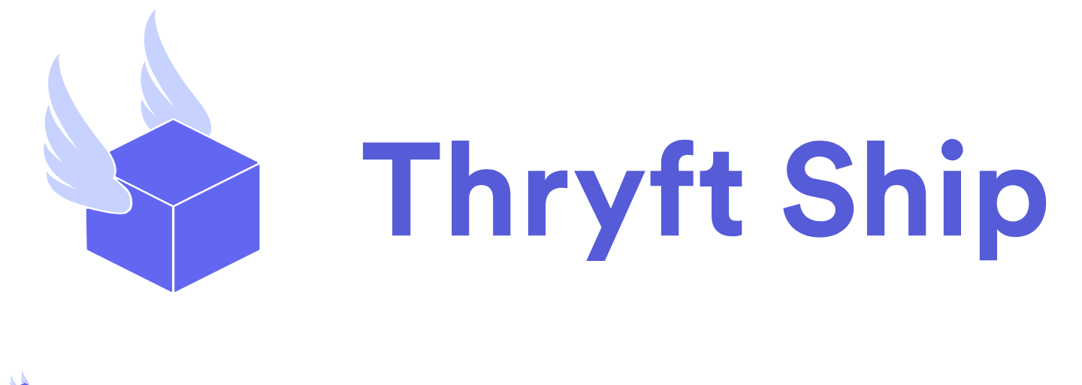
scroll to position [444, 0]
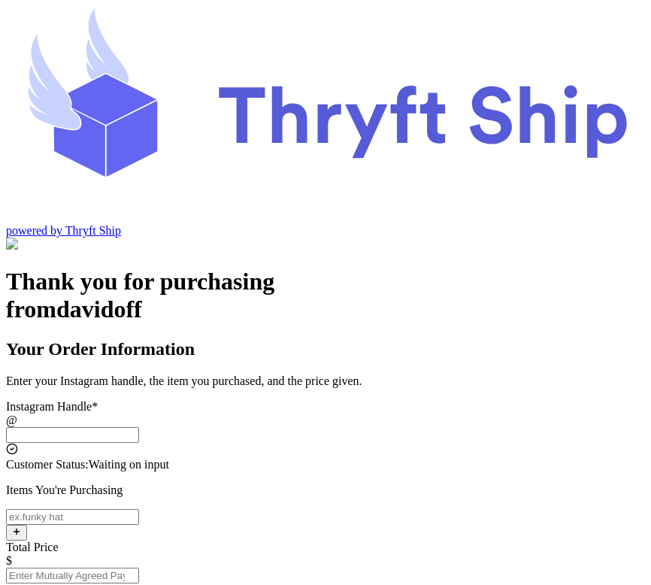
click at [139, 427] on input "Instagram Handle *" at bounding box center [72, 435] width 133 height 16
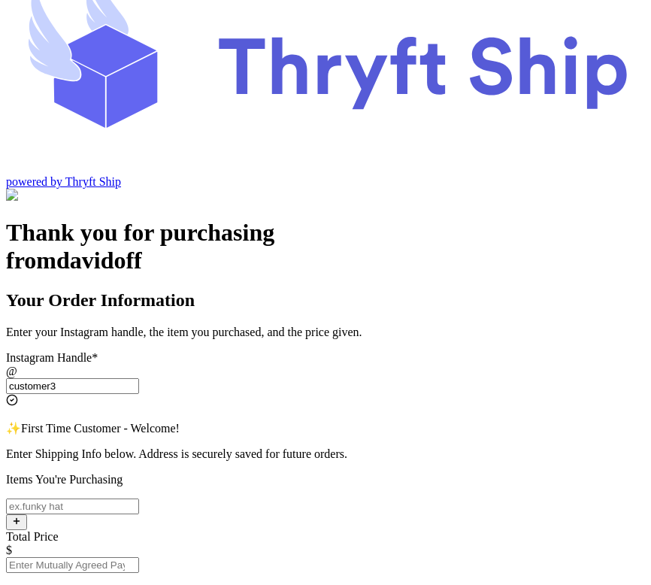
scroll to position [50, 0]
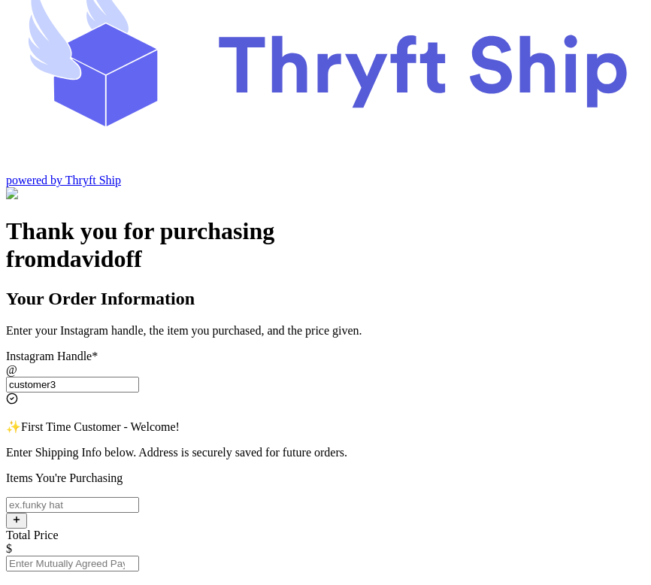
type input "customer3"
click at [139, 497] on input "Instagram Handle *" at bounding box center [72, 505] width 133 height 16
type input "item 2"
click at [139, 555] on input "Total Price" at bounding box center [72, 563] width 133 height 16
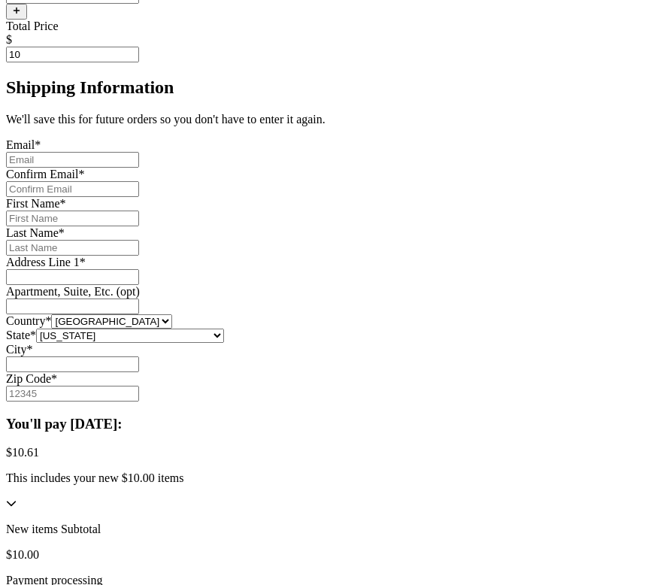
scroll to position [448, 0]
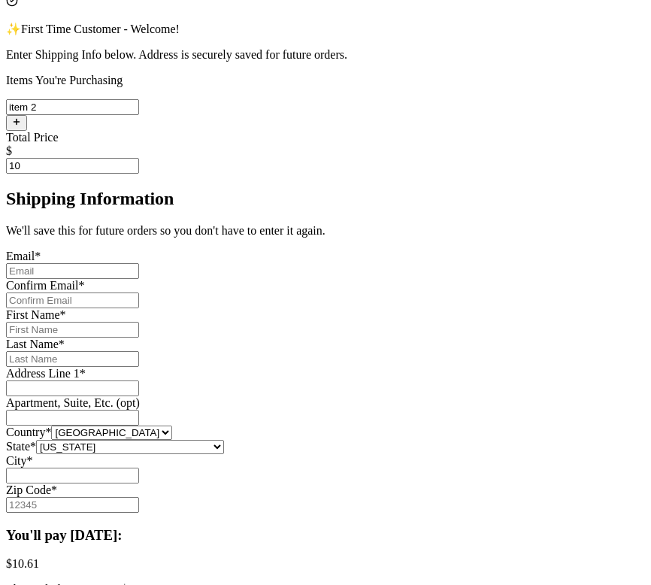
type input "10"
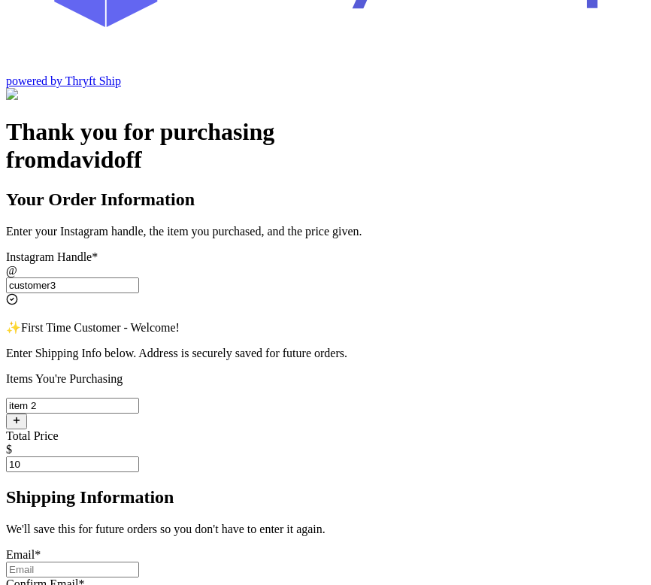
scroll to position [142, 0]
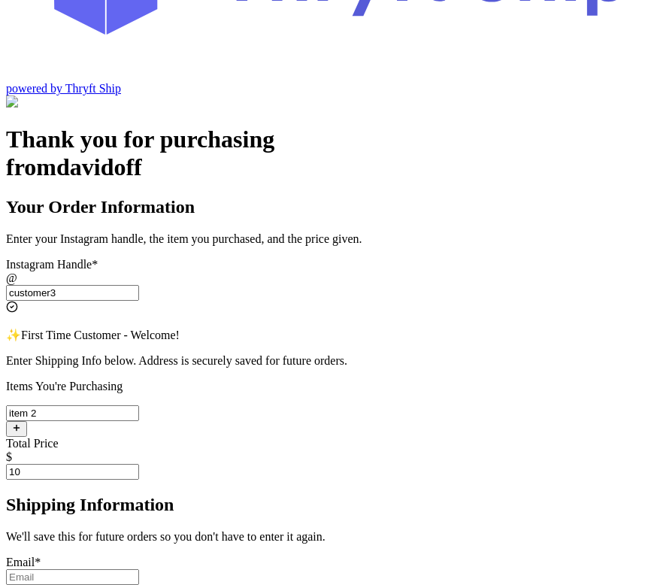
click at [139, 285] on input "customer3" at bounding box center [72, 293] width 133 height 16
click at [139, 405] on input "item 2" at bounding box center [72, 413] width 133 height 16
type input "item 2 WOOpenTrack"
click at [139, 569] on input "Instagram Handle *" at bounding box center [72, 577] width 133 height 16
type input "s.abderrehman@gmail.com"
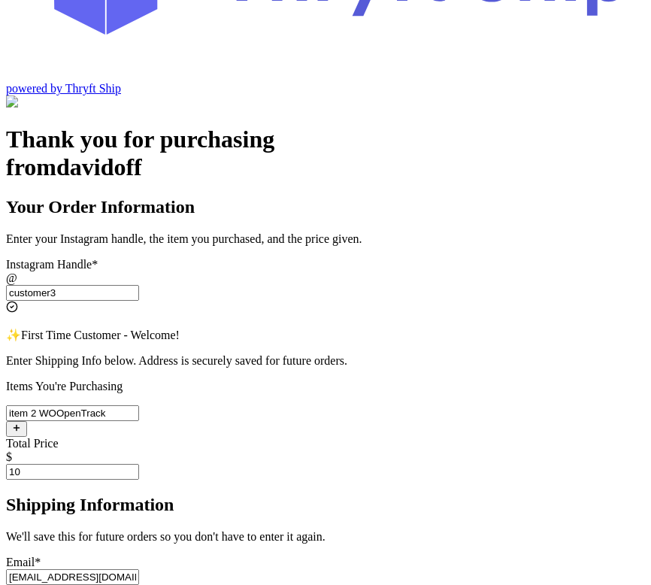
type input "s.abderrehman@gmail.com"
type input "Abdul"
type input "Rehman"
type input "Engineer Town Sector A near Valencia Town"
type input "Lahore"
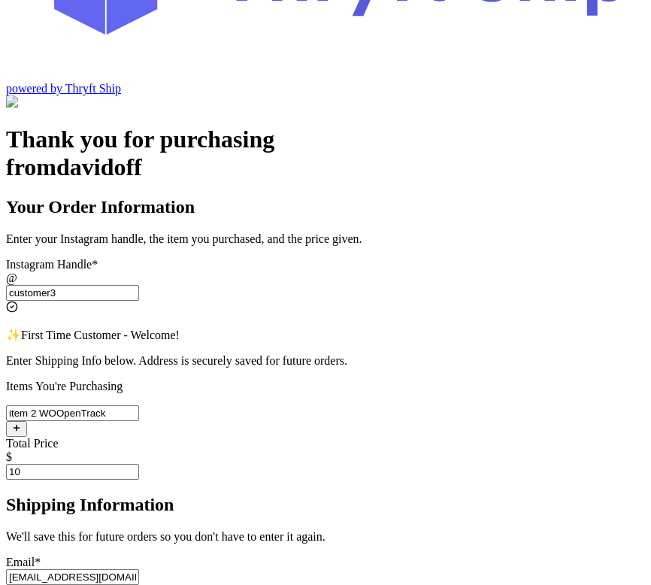
click at [139, 569] on input "s.abderrehman@gmail.com" at bounding box center [72, 577] width 133 height 16
click at [139, 569] on input "s.abderrehman+2@gmail.com" at bounding box center [72, 577] width 133 height 16
type input "s.abderrehman+2@gmail.com"
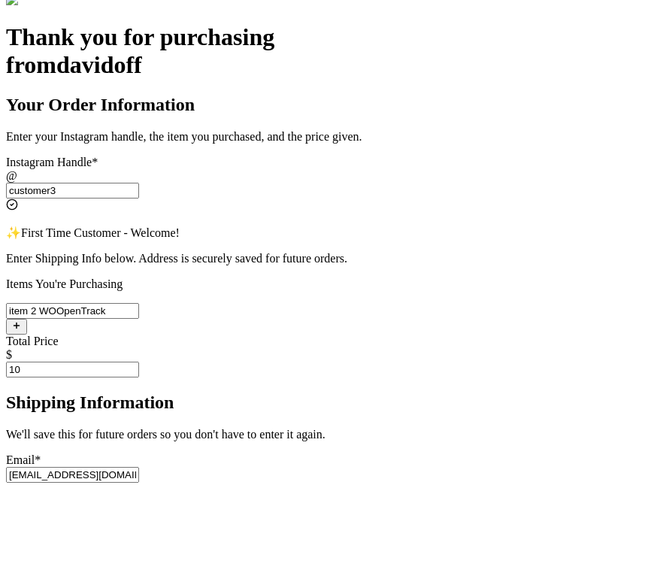
scroll to position [245, 0]
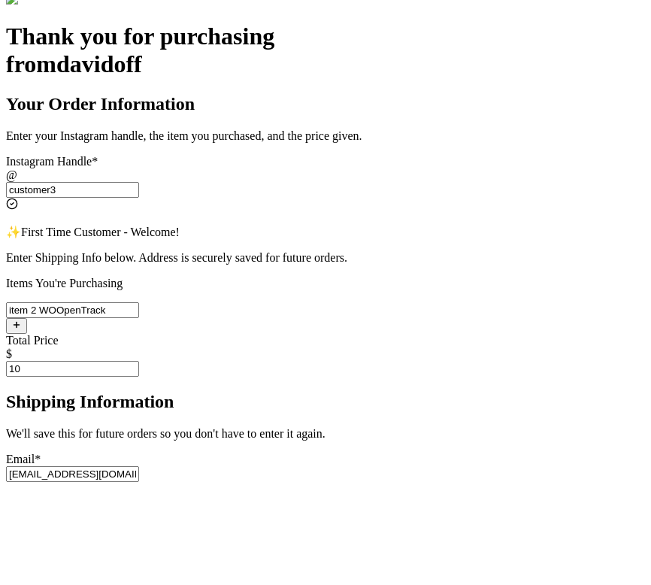
paste input "+2"
type input "s.abderrehman+2@gmail.com"
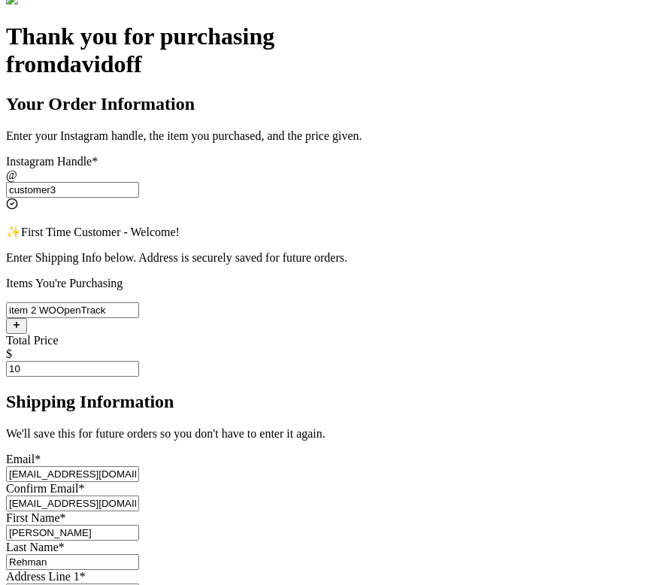
click at [549, 410] on div "Thank you for purchasing from davidoff Your Order Information Enter your Instag…" at bounding box center [325, 536] width 639 height 1027
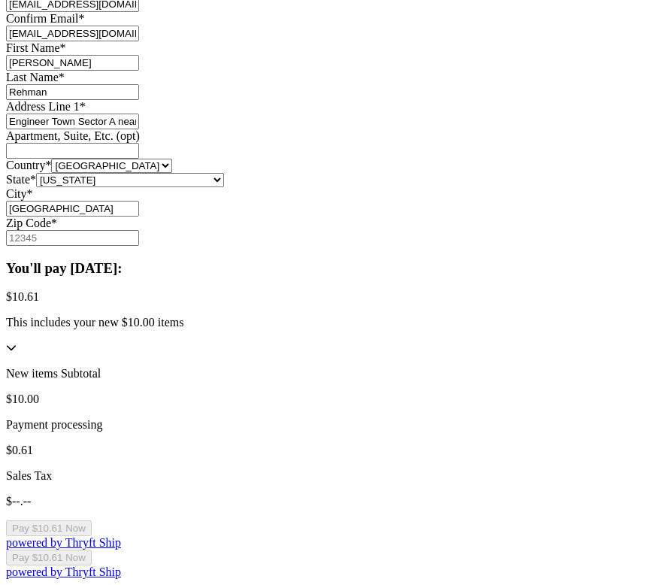
scroll to position [764, 0]
click at [139, 246] on input "Zip Code *" at bounding box center [72, 238] width 133 height 16
type input "00000"
click at [515, 432] on div "Thank you for purchasing from davidoff Your Order Information Enter your Instag…" at bounding box center [325, 66] width 639 height 1027
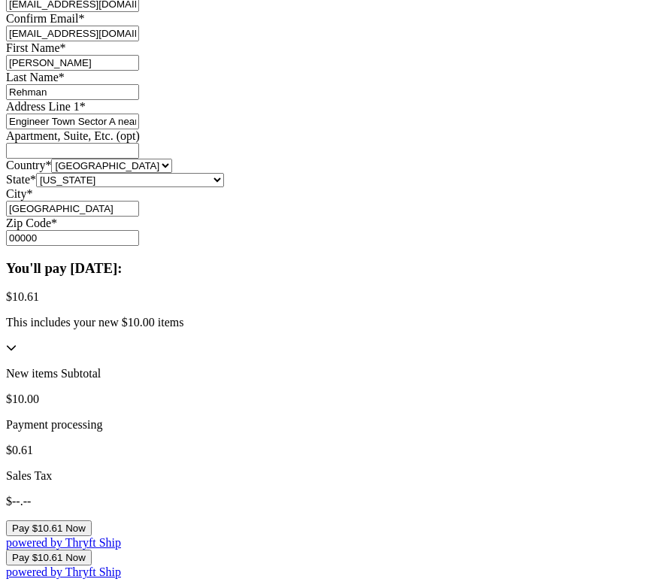
click at [92, 520] on button "Pay $10.61 Now" at bounding box center [49, 528] width 86 height 16
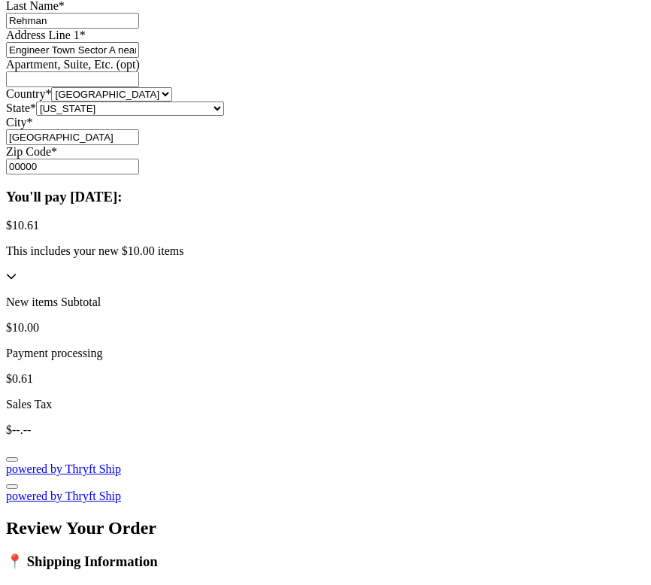
scroll to position [0, 0]
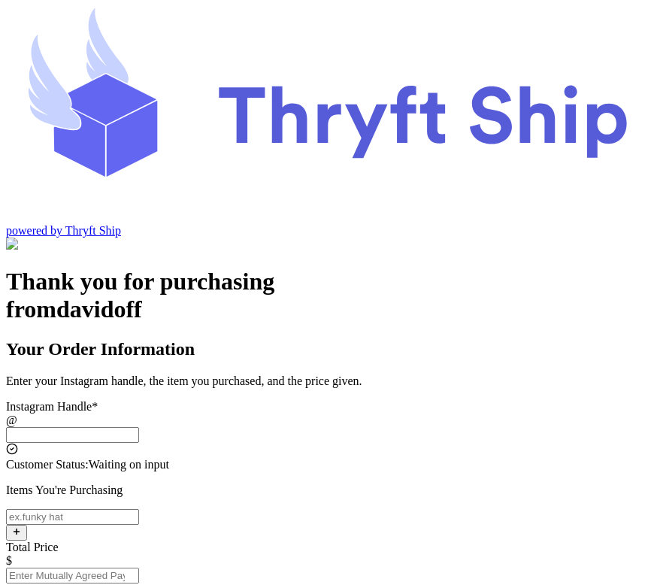
click at [139, 427] on input "Instagram Handle *" at bounding box center [72, 435] width 133 height 16
type input "customer3"
type input "[GEOGRAPHIC_DATA]"
type input "00000"
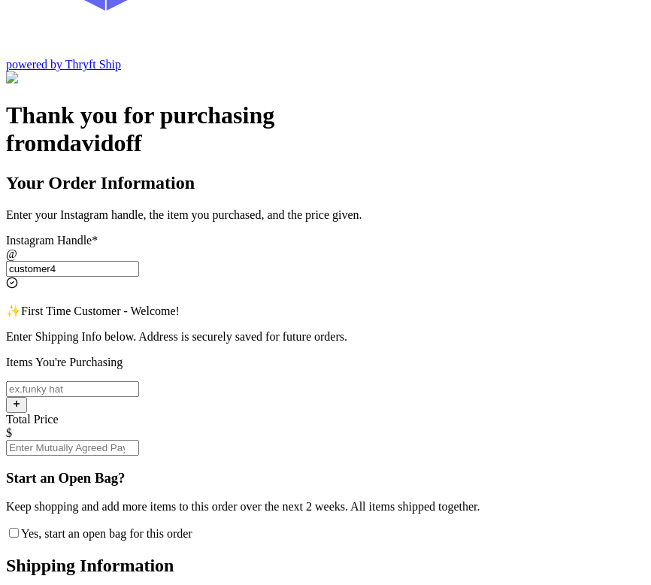
scroll to position [170, 0]
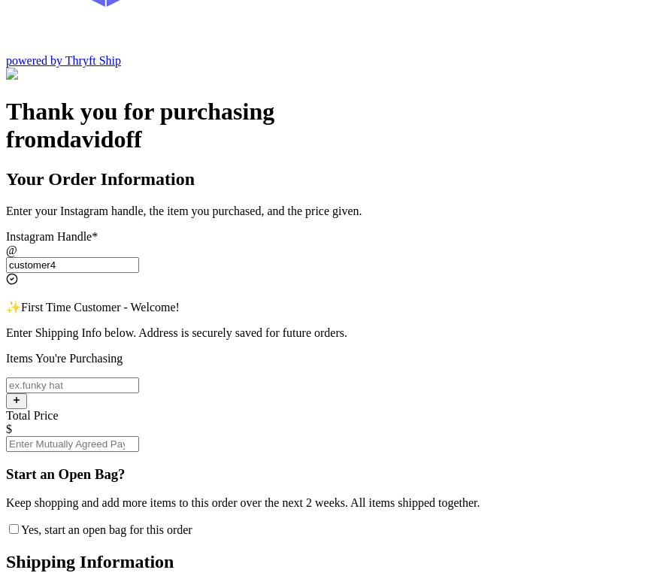
type input "customer4"
click at [139, 377] on input "Yes, start an open bag for this order" at bounding box center [72, 385] width 133 height 16
click at [139, 436] on input "Total Price" at bounding box center [72, 444] width 133 height 16
click at [139, 377] on input "item104" at bounding box center [72, 385] width 133 height 16
type input "item104 WOrderTrack"
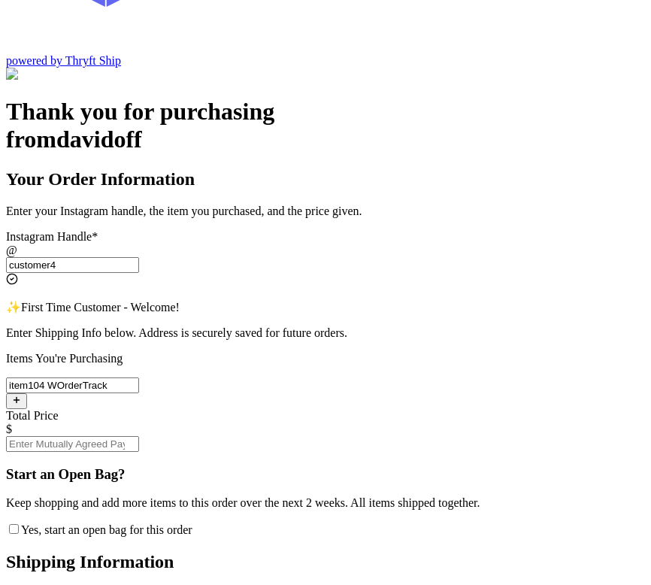
click at [139, 436] on input "Total Price" at bounding box center [72, 444] width 133 height 16
type input "10"
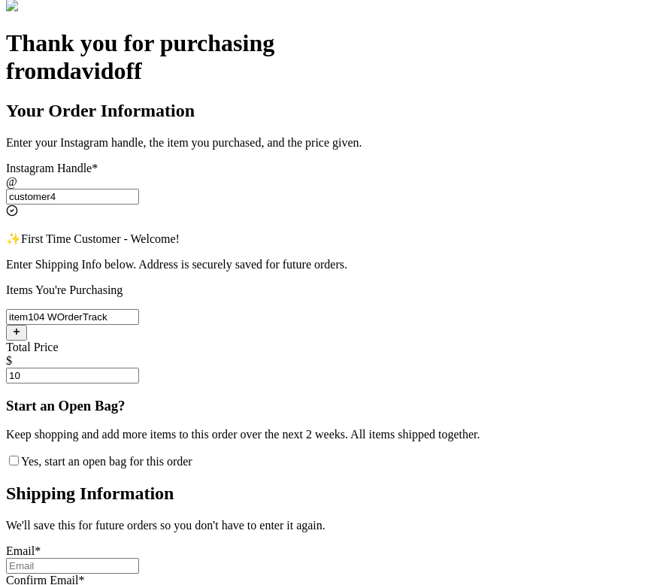
scroll to position [265, 0]
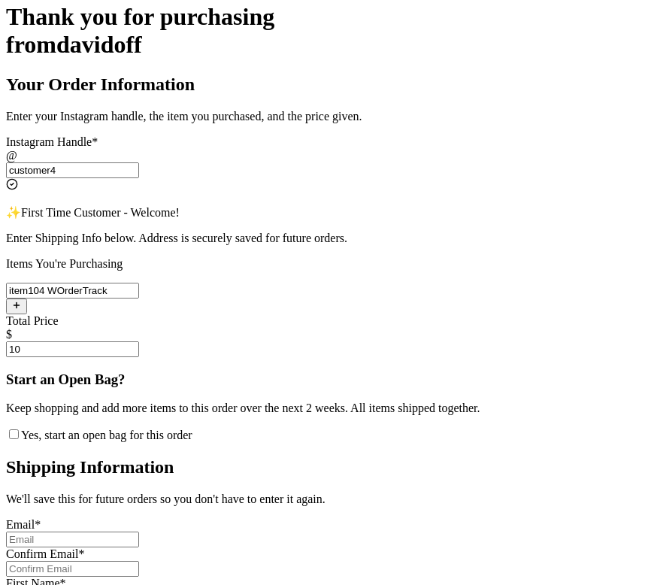
click at [19, 429] on input "Yes, start an open bag for this order" at bounding box center [14, 434] width 10 height 10
checkbox input "true"
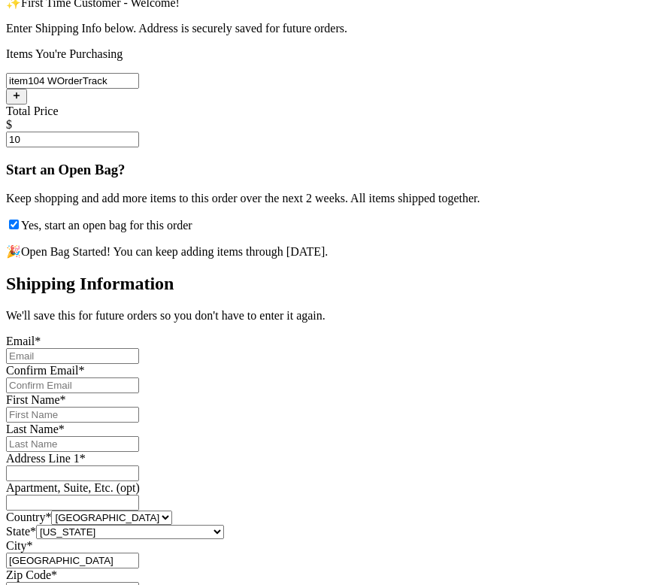
scroll to position [484, 0]
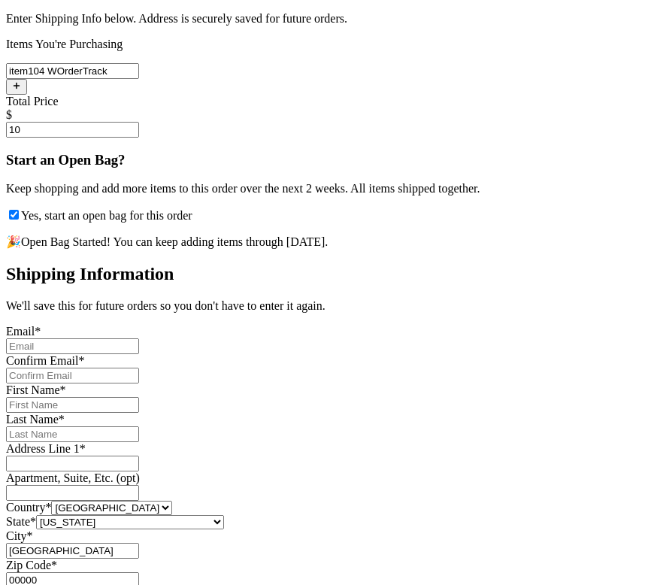
click at [139, 338] on input "Yes, start an open bag for this order" at bounding box center [72, 346] width 133 height 16
type input "s.abderrehman@gmail.com"
type input "Abdul"
type input "Rehman"
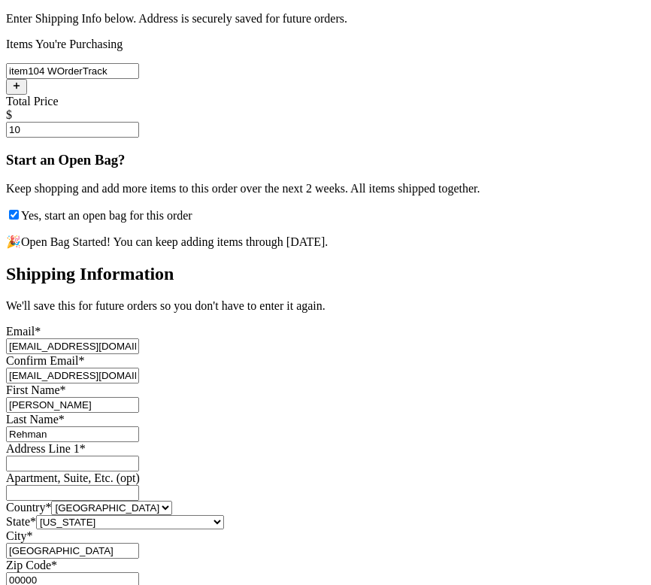
type input "Engineer Town Sector A near Valencia Town"
click at [139, 338] on input "s.abderrehman@gmail.com" at bounding box center [72, 346] width 133 height 16
type input "s.abderrehman+2@gmail.com"
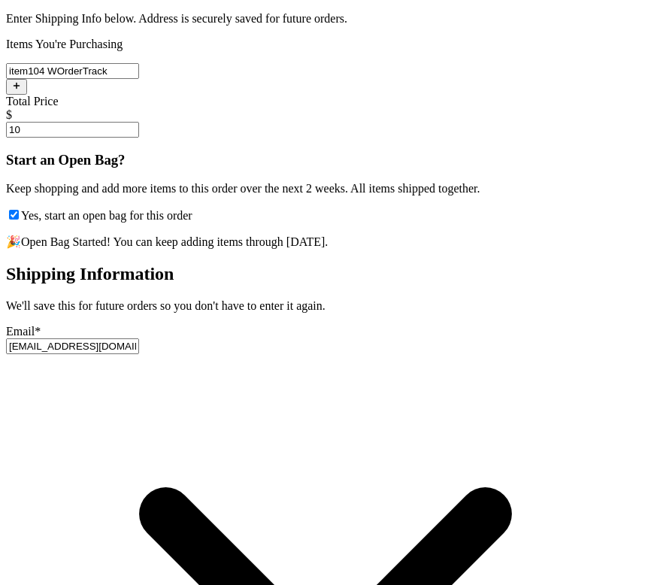
type input "s.abderrehman+2@gmail.com"
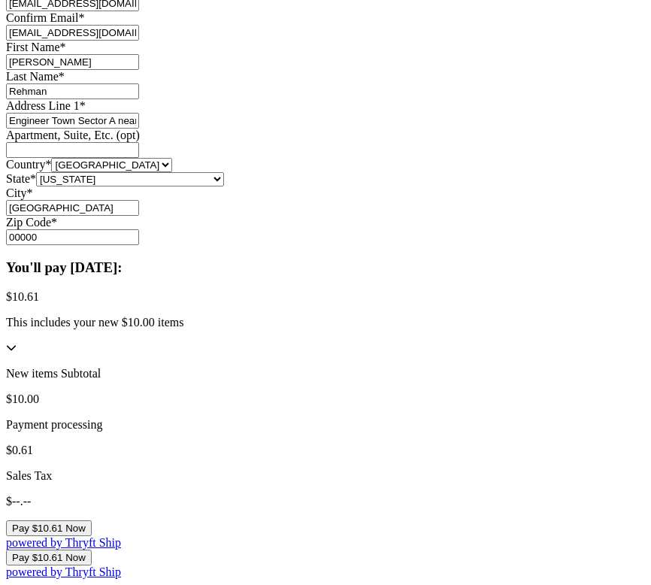
scroll to position [1066, 0]
click at [92, 520] on button "Pay $10.61 Now" at bounding box center [49, 528] width 86 height 16
